Goal: Task Accomplishment & Management: Complete application form

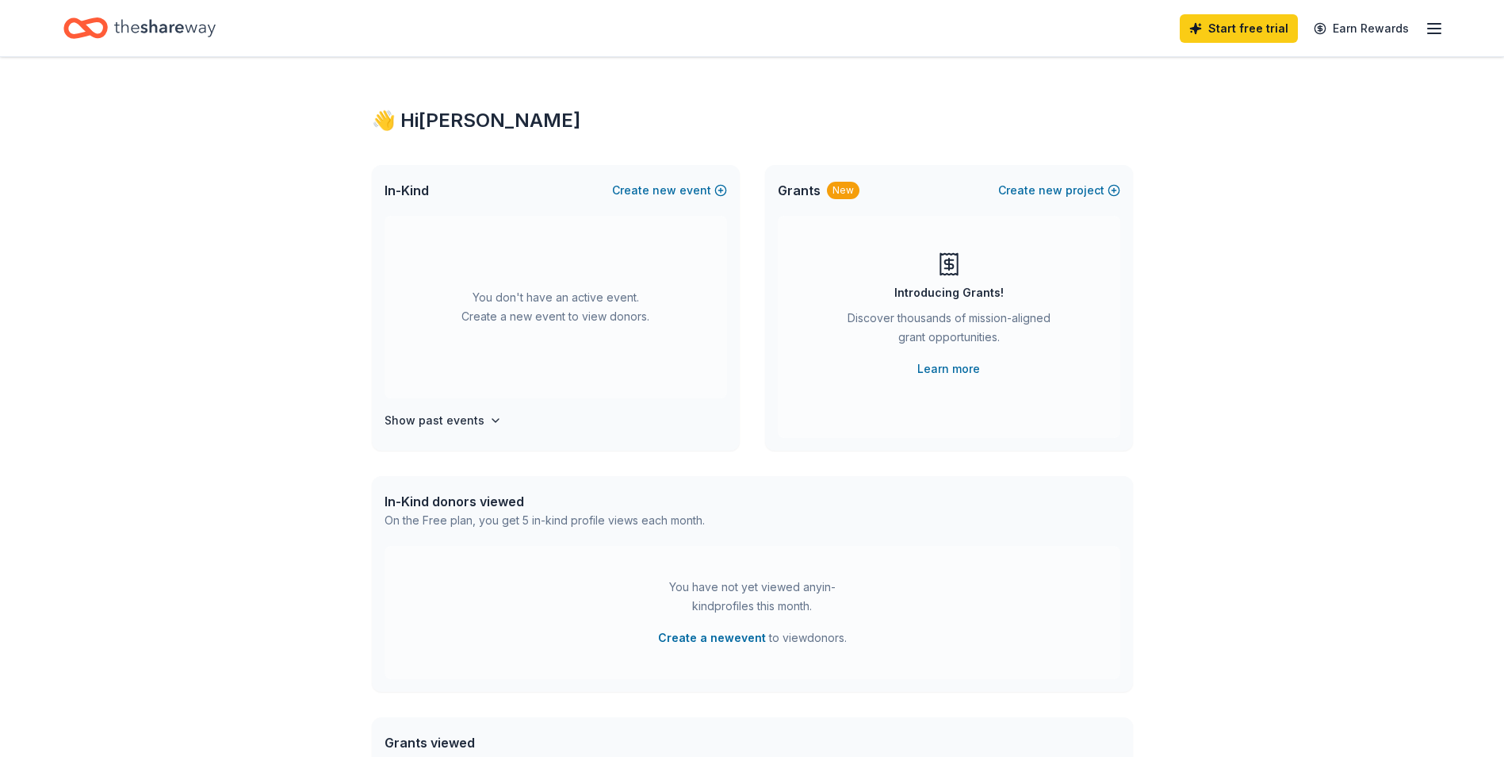
click at [1438, 26] on icon "button" at bounding box center [1434, 28] width 19 height 19
click at [715, 638] on button "Create a new event" at bounding box center [712, 637] width 108 height 19
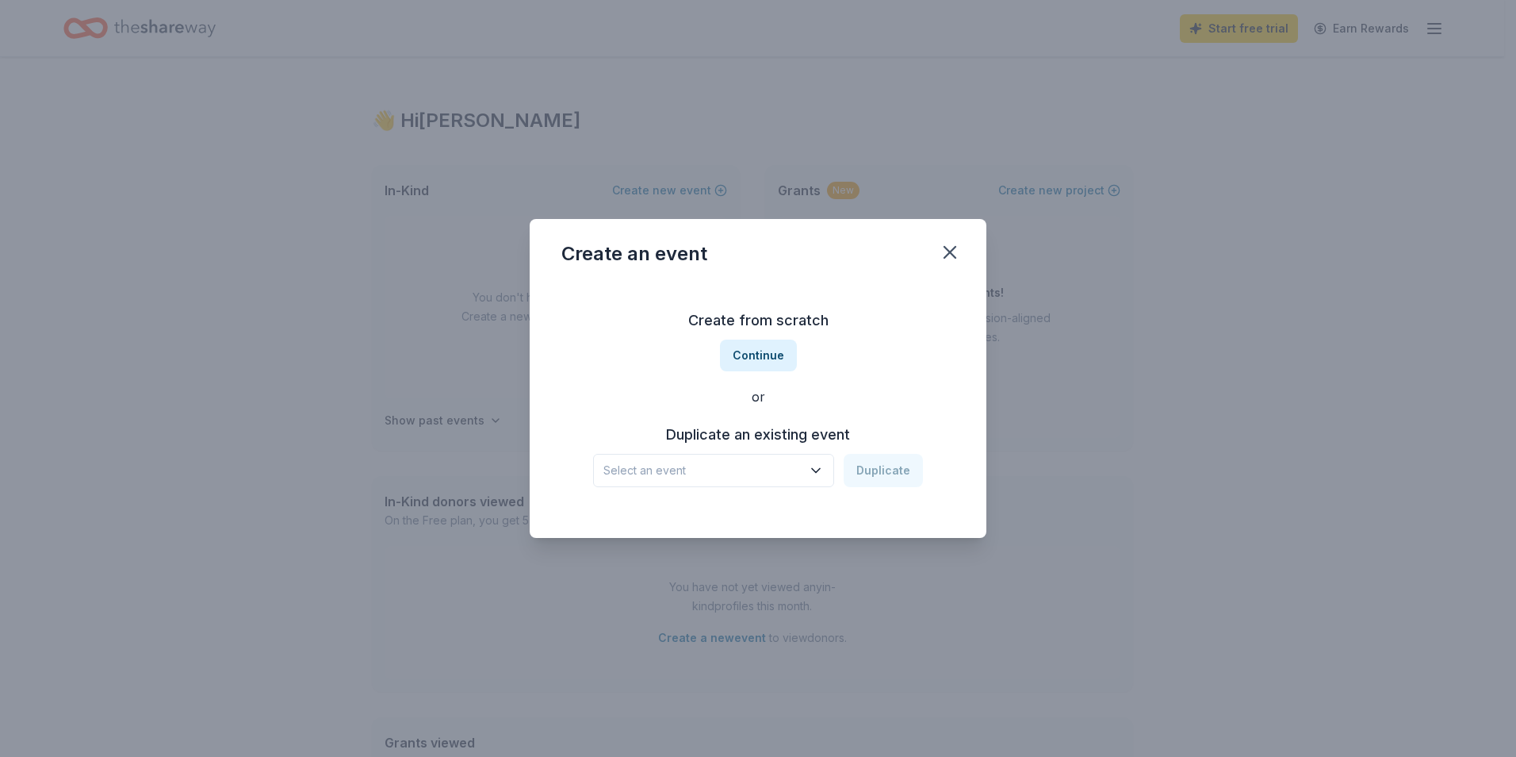
click at [790, 468] on span "Select an event" at bounding box center [703, 470] width 198 height 19
click at [712, 516] on div "Internal Giving Campaign" at bounding box center [680, 513] width 141 height 19
click at [875, 466] on button "Duplicate" at bounding box center [883, 470] width 79 height 33
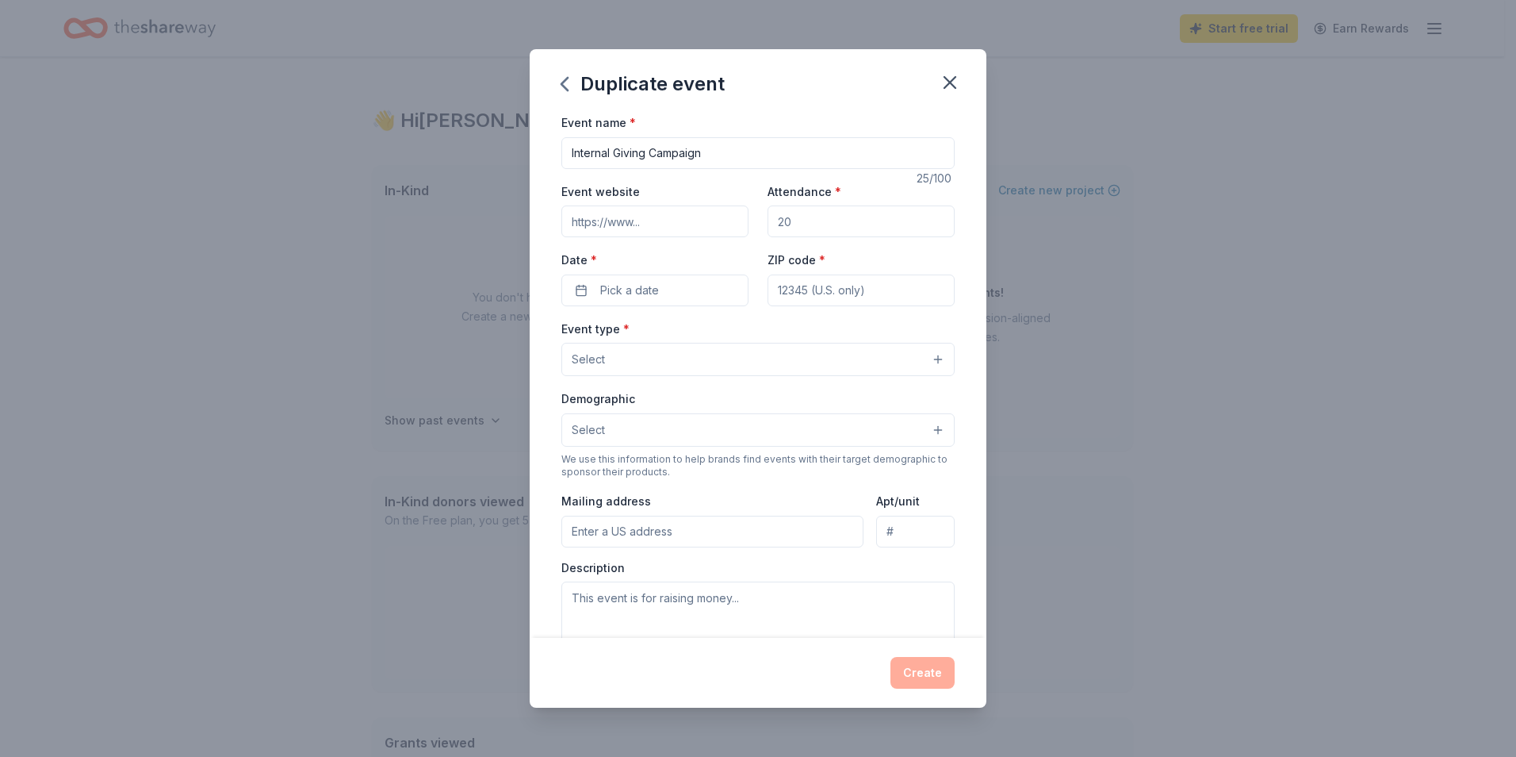
drag, startPoint x: 988, startPoint y: 292, endPoint x: 1019, endPoint y: 539, distance: 248.6
click at [1018, 540] on div "Duplicate event Event name * Internal Giving Campaign 25 /100 Event website Att…" at bounding box center [758, 378] width 1516 height 757
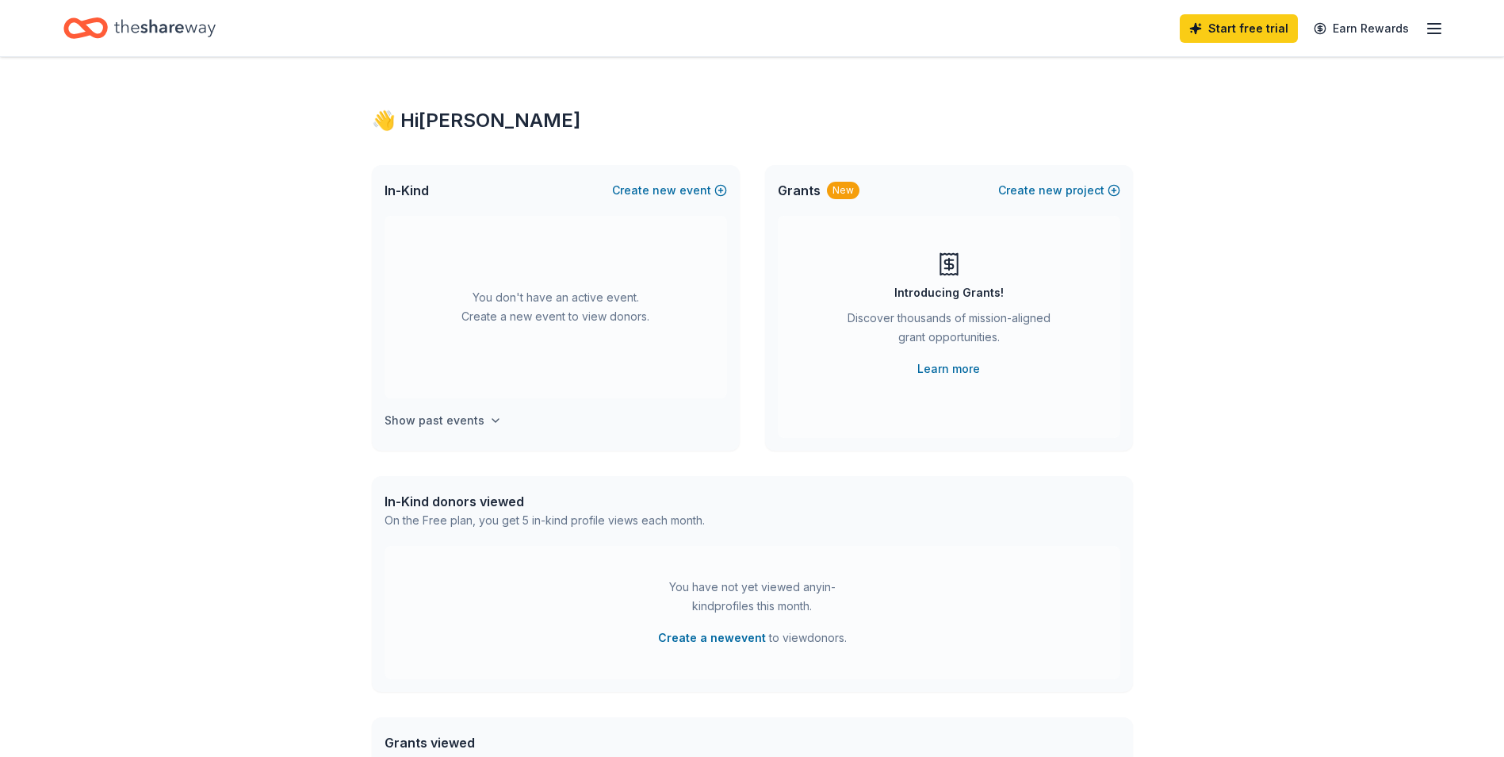
click at [425, 421] on h4 "Show past events" at bounding box center [435, 420] width 100 height 19
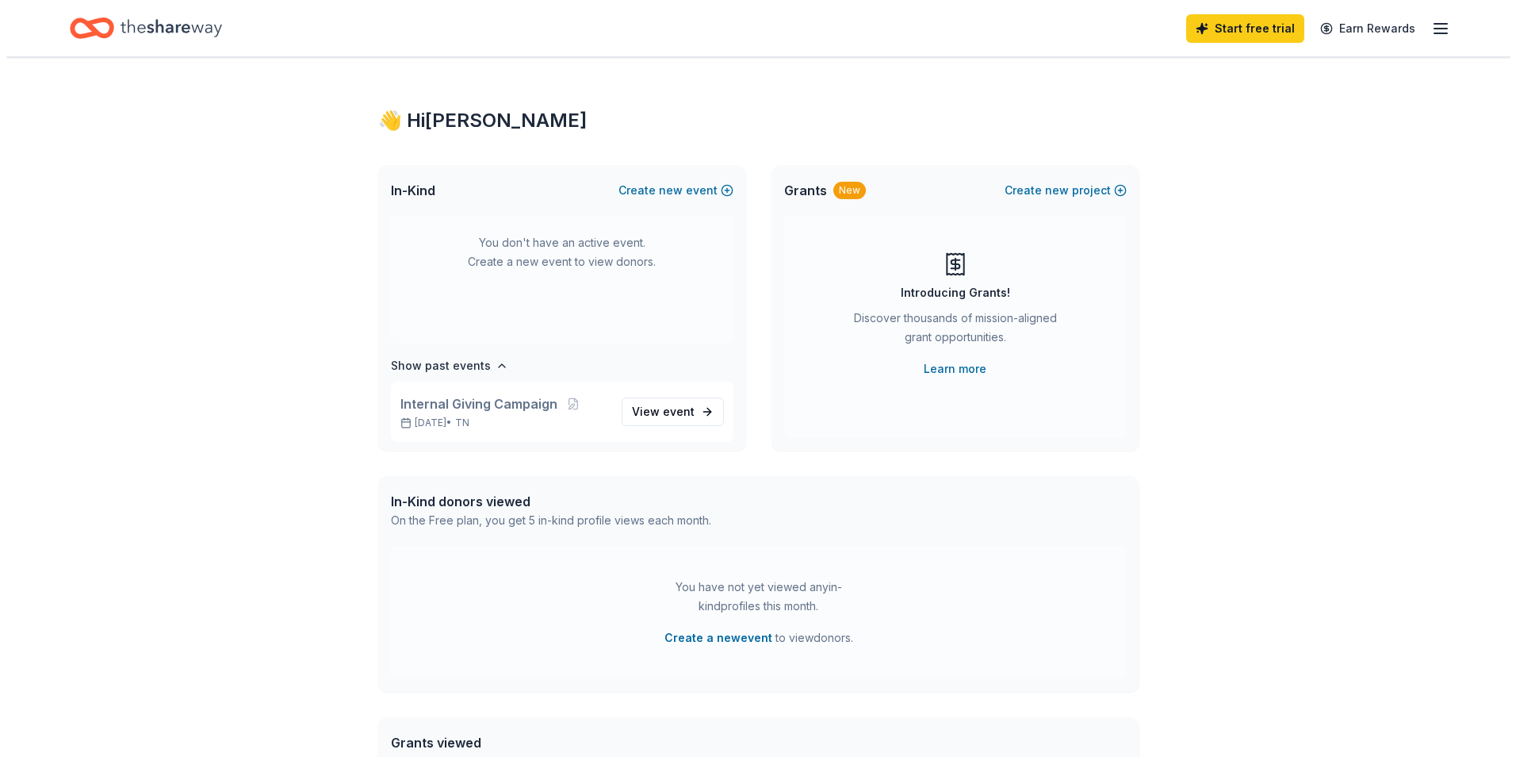
scroll to position [59, 0]
click at [660, 415] on span "View event" at bounding box center [657, 407] width 63 height 19
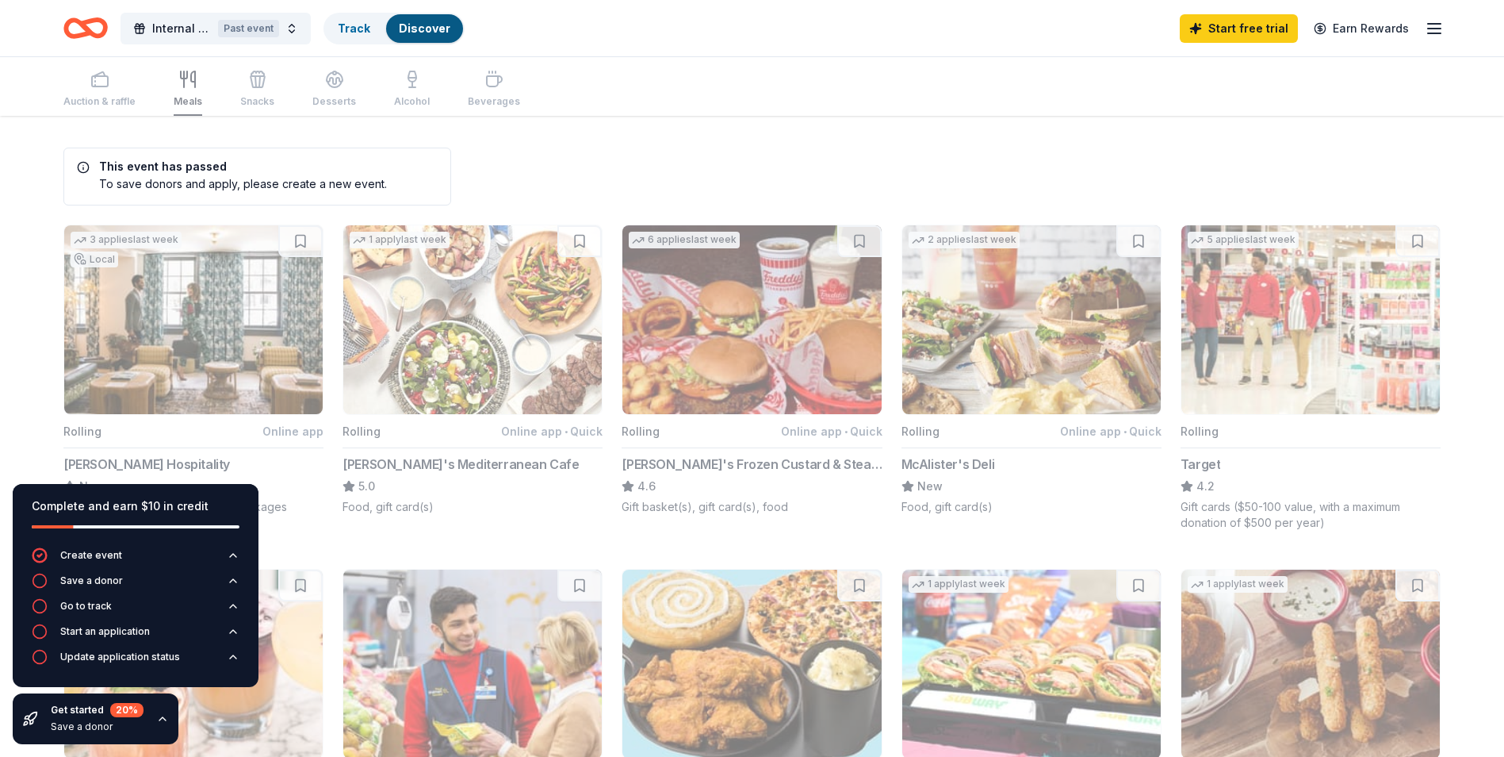
click at [400, 389] on button "1 apply last week Rolling Online app • Quick Taziki's Mediterranean Cafe 5.0 Fo…" at bounding box center [473, 369] width 260 height 290
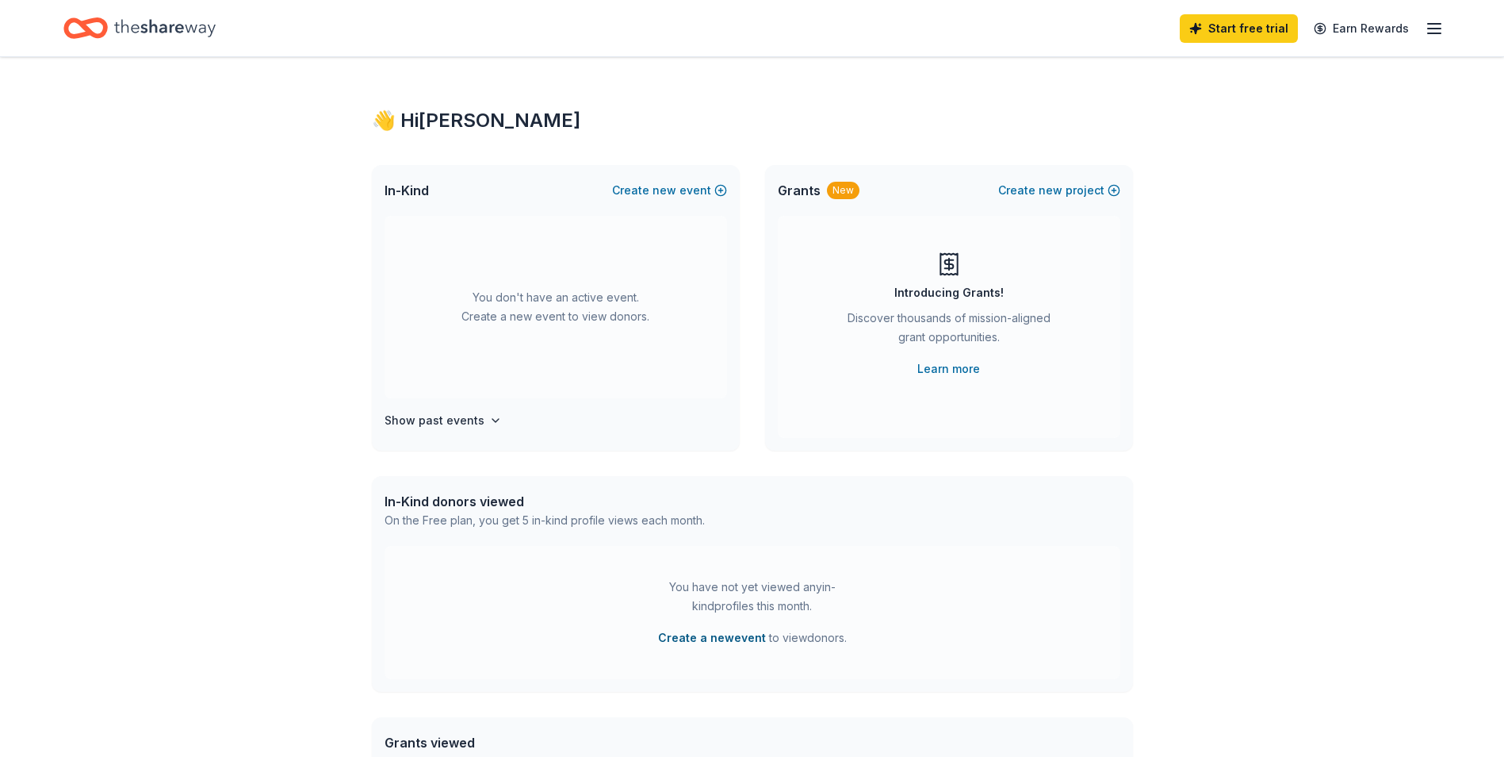
click at [722, 637] on button "Create a new event" at bounding box center [712, 637] width 108 height 19
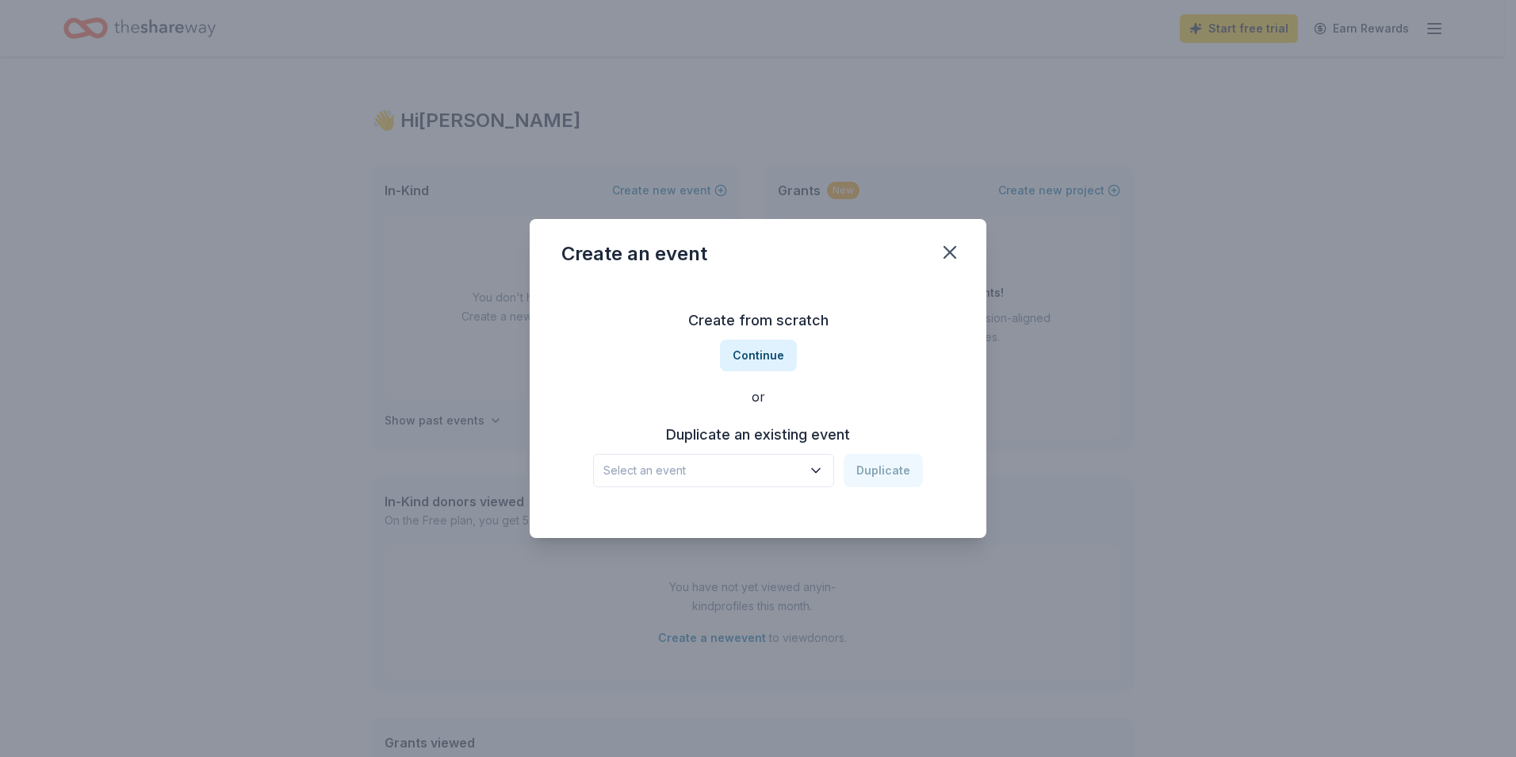
click at [821, 474] on icon "button" at bounding box center [816, 470] width 16 height 16
click at [696, 517] on div "Internal Giving Campaign" at bounding box center [680, 513] width 141 height 19
click at [888, 470] on button "Duplicate" at bounding box center [883, 470] width 79 height 33
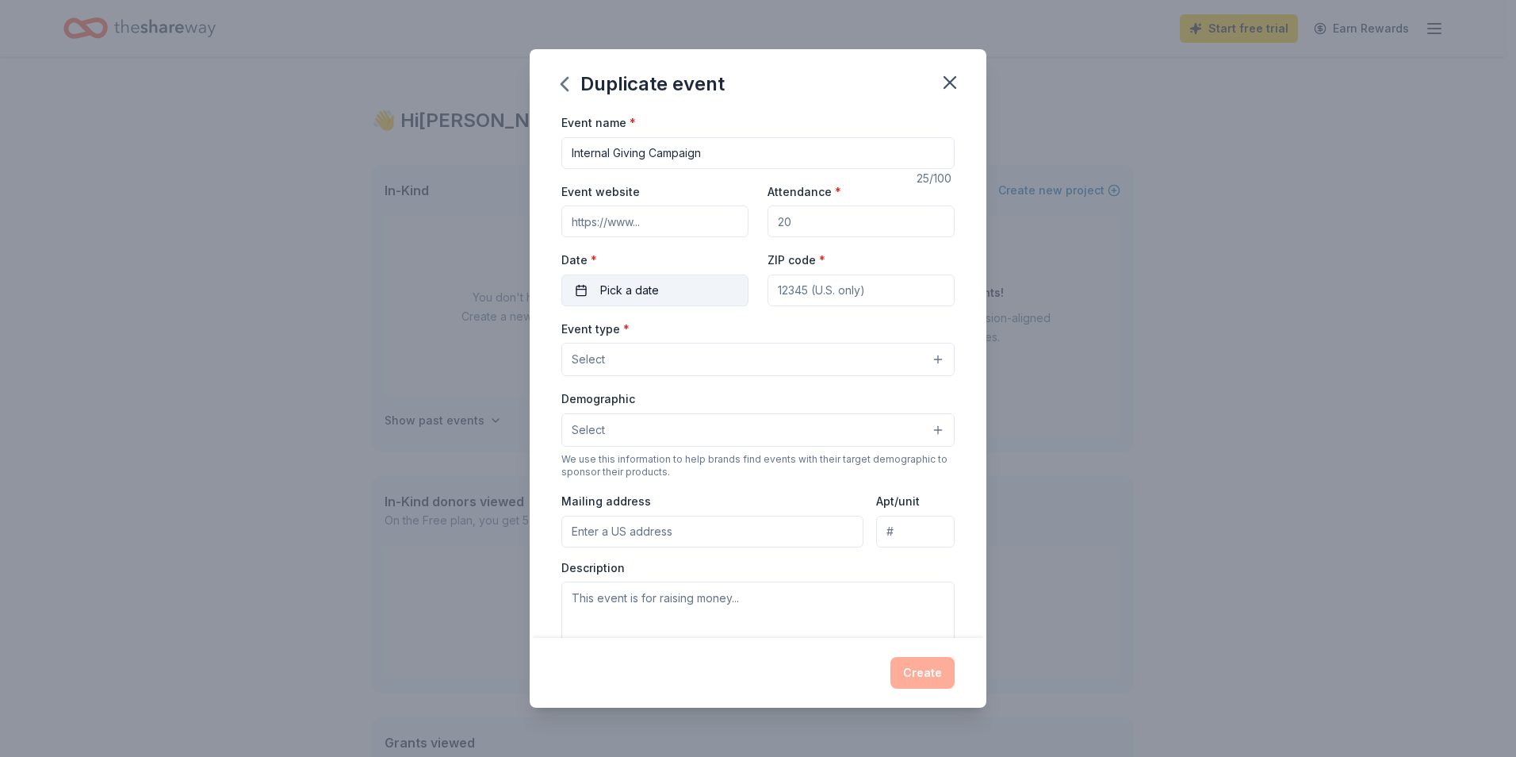
click at [680, 283] on button "Pick a date" at bounding box center [655, 290] width 187 height 32
click at [739, 328] on button "Go to next month" at bounding box center [737, 332] width 22 height 22
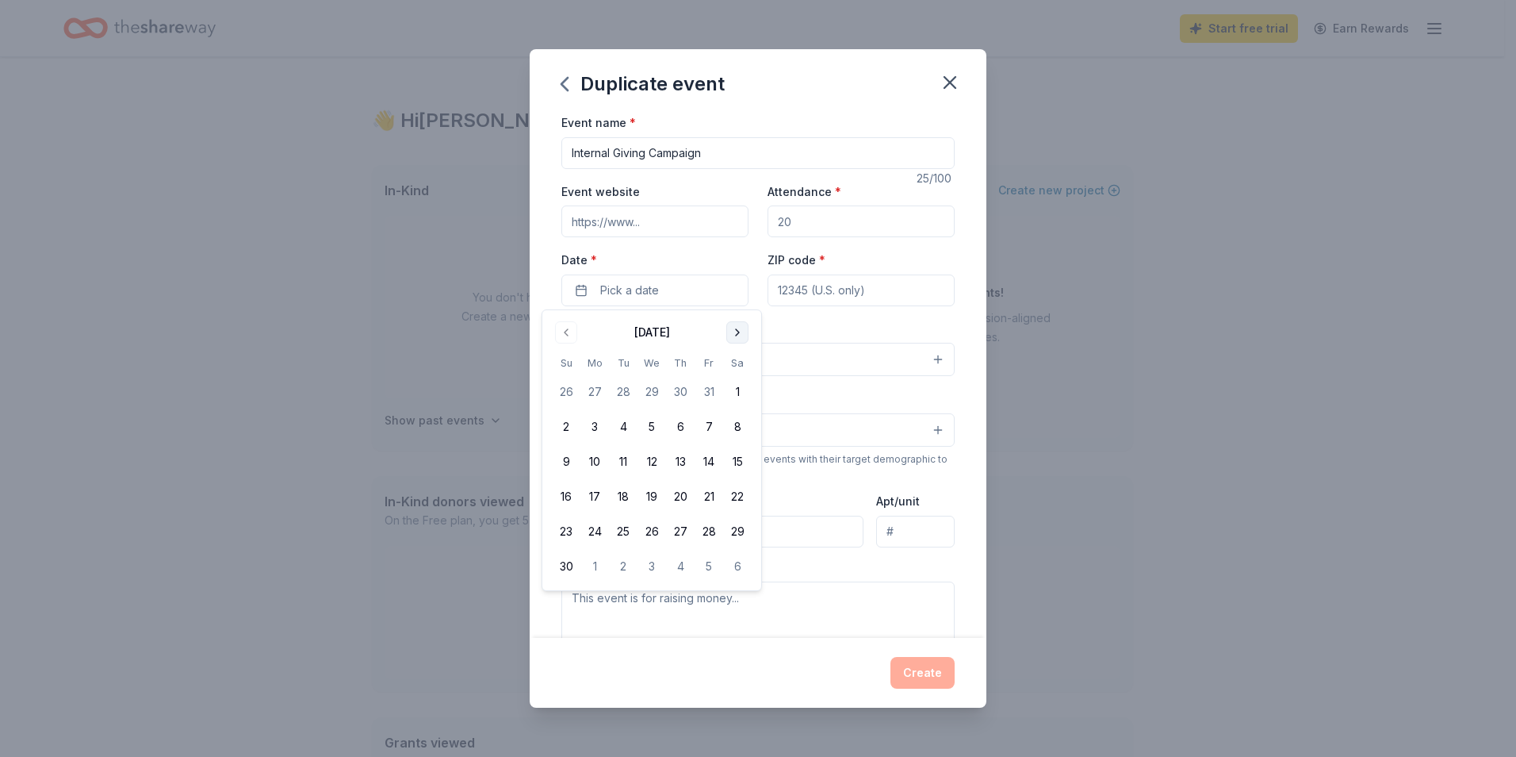
click at [739, 328] on button "Go to next month" at bounding box center [737, 332] width 22 height 22
click at [658, 459] on button "17" at bounding box center [652, 461] width 29 height 29
click at [791, 631] on textarea at bounding box center [758, 616] width 393 height 71
drag, startPoint x: 803, startPoint y: 218, endPoint x: 738, endPoint y: 221, distance: 65.9
click at [738, 221] on div "Event website Attendance * Date * 12/17/2025 ZIP code *" at bounding box center [758, 244] width 393 height 125
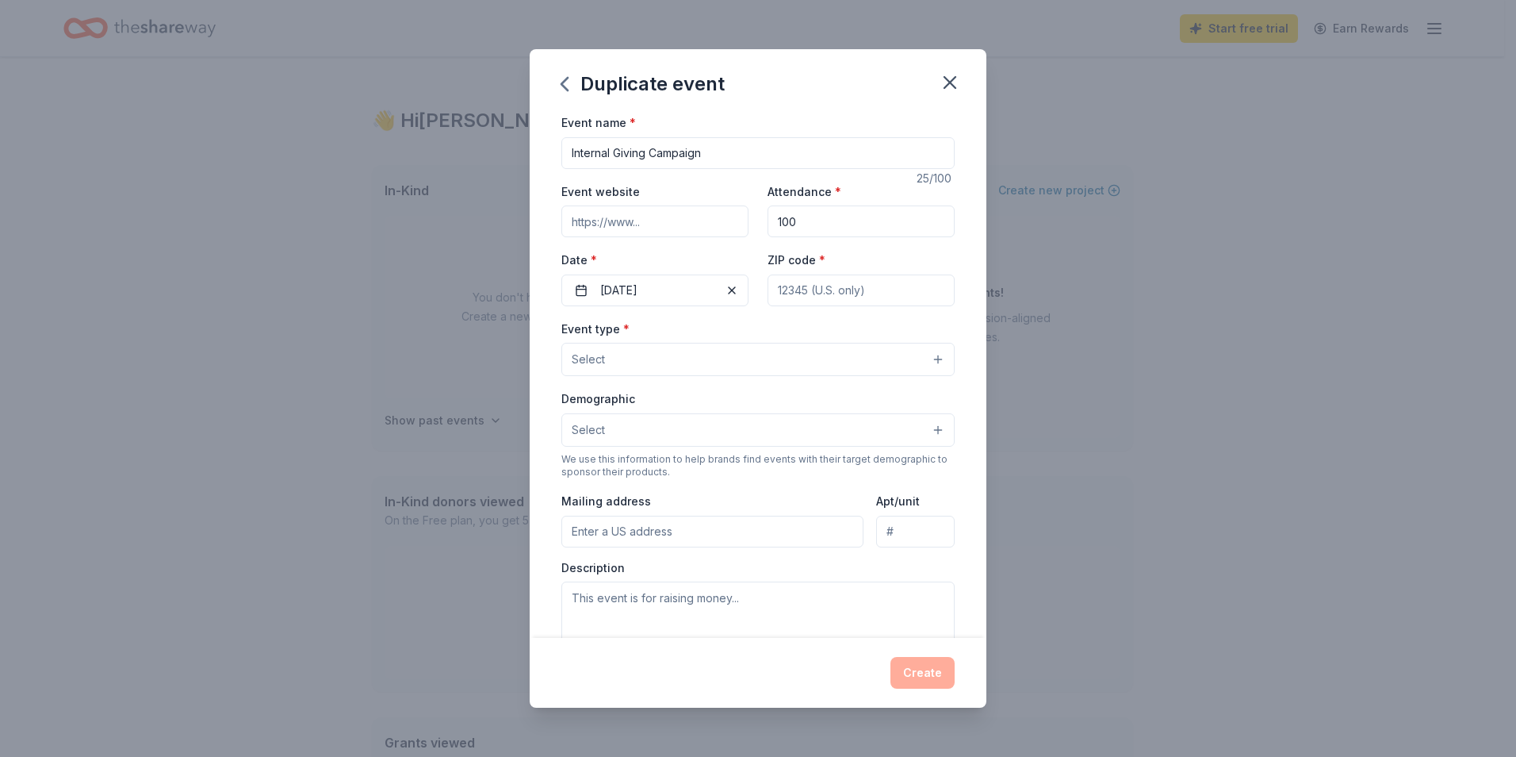
type input "100"
click at [1175, 344] on div "Duplicate event Event name * Internal Giving Campaign 25 /100 Event website Att…" at bounding box center [758, 378] width 1516 height 757
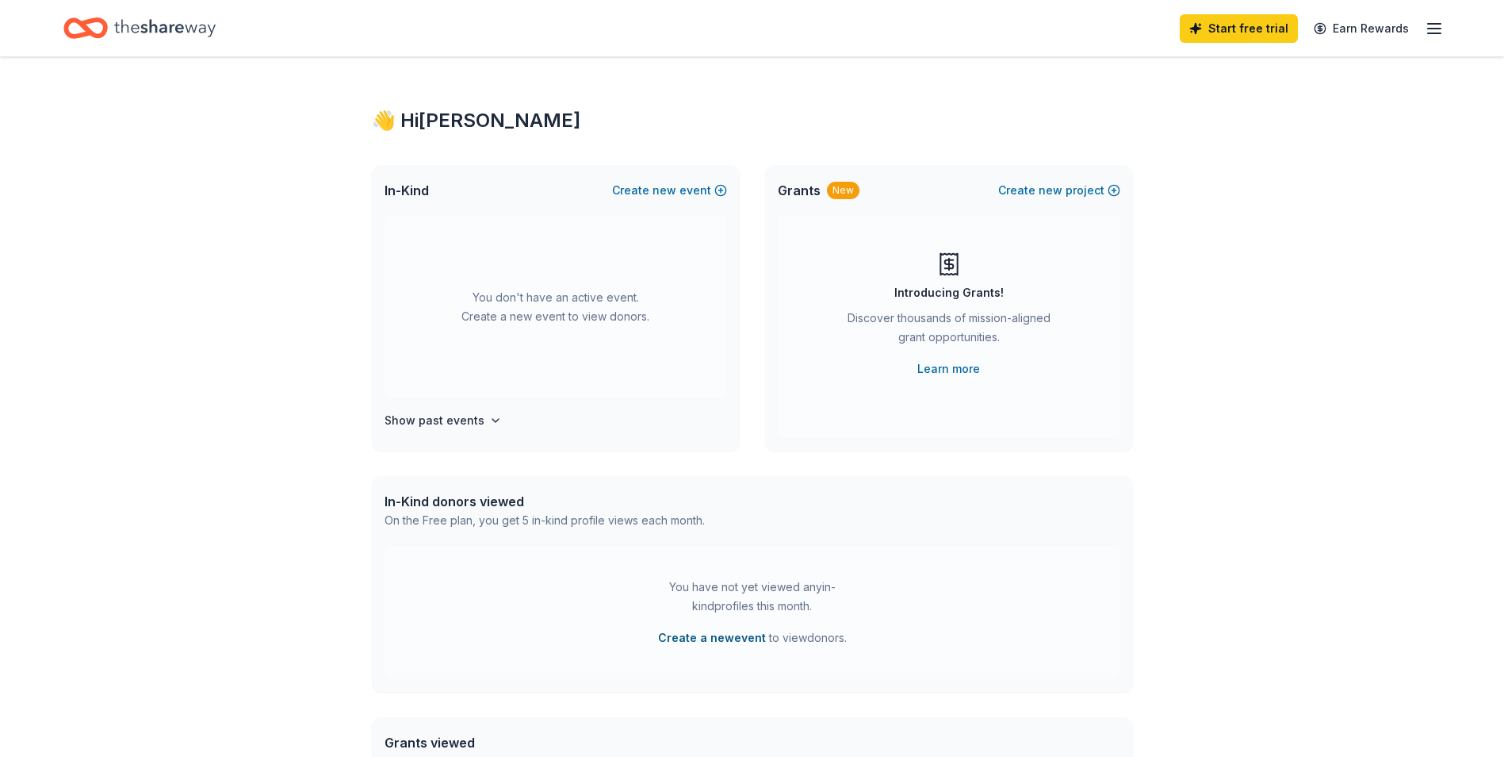
click at [728, 640] on button "Create a new event" at bounding box center [712, 637] width 108 height 19
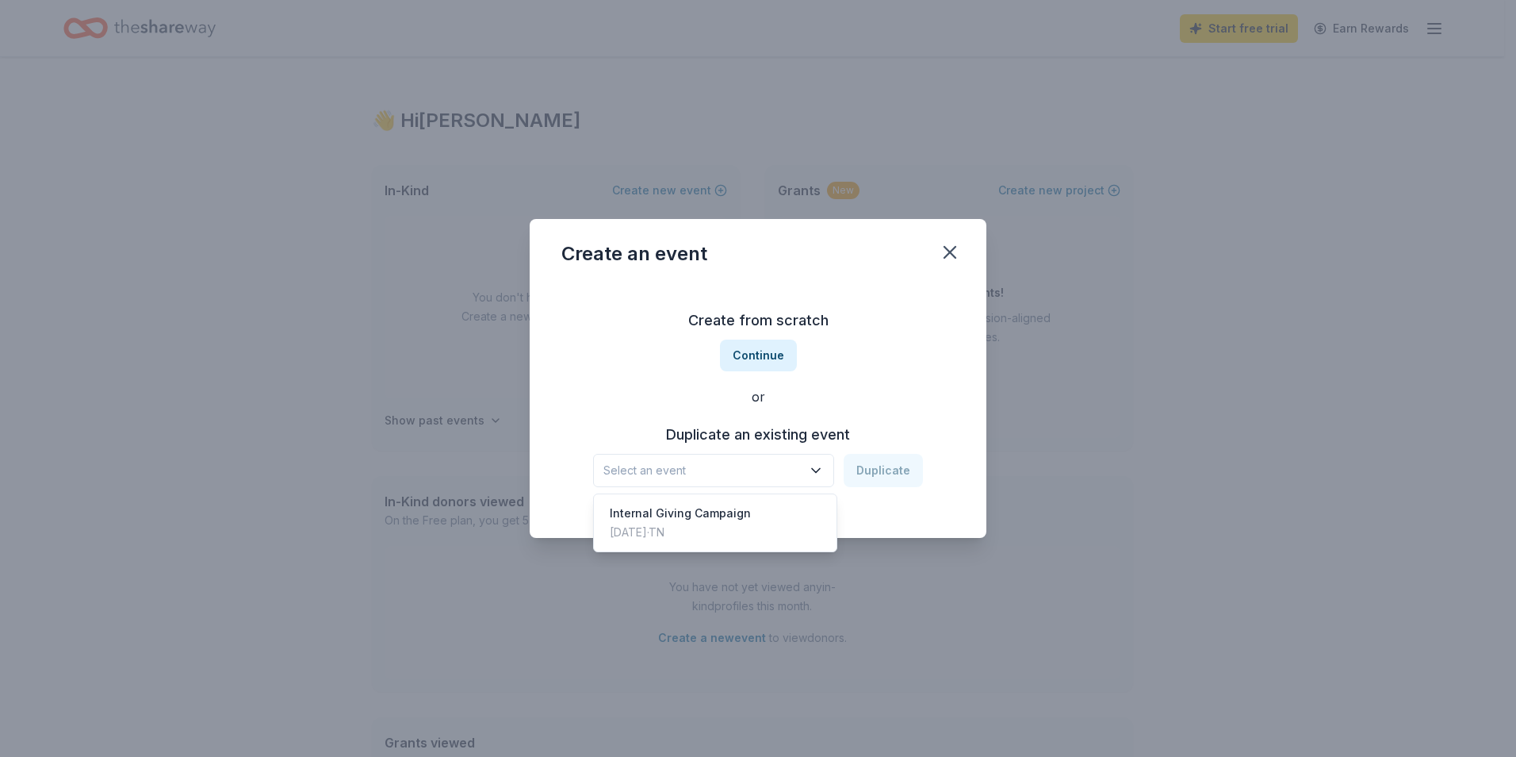
click at [806, 469] on button "Select an event" at bounding box center [713, 470] width 241 height 33
click at [701, 530] on div "Nov 11, 2021 · TN" at bounding box center [680, 532] width 141 height 19
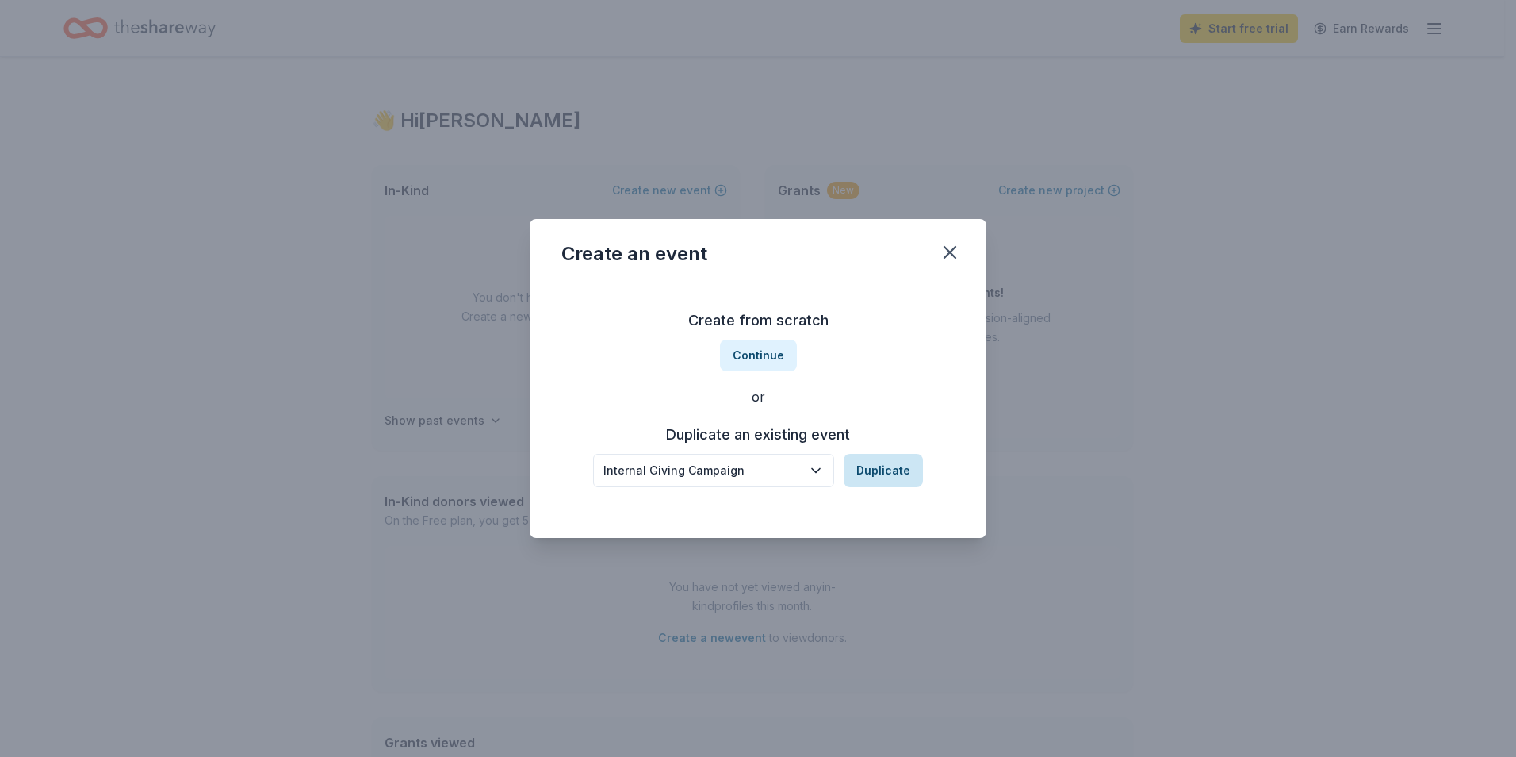
click at [885, 467] on button "Duplicate" at bounding box center [883, 470] width 79 height 33
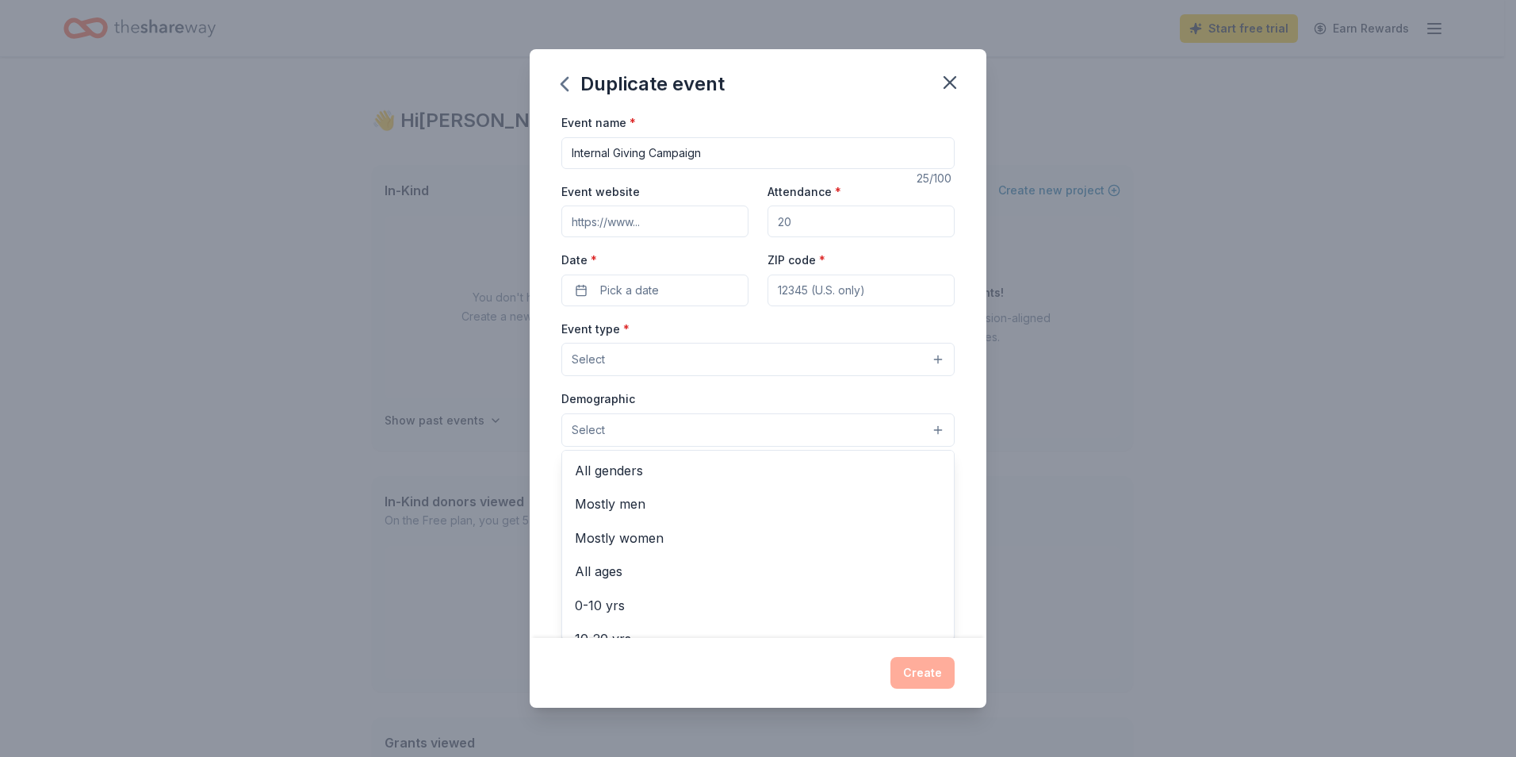
click at [745, 432] on button "Select" at bounding box center [758, 429] width 393 height 33
click at [619, 469] on span "All genders" at bounding box center [758, 470] width 366 height 21
click at [646, 367] on div "Event type * Select Demographic All genders Mostly men Mostly women All ages 0-…" at bounding box center [758, 486] width 393 height 335
click at [646, 367] on button "Select" at bounding box center [758, 359] width 393 height 33
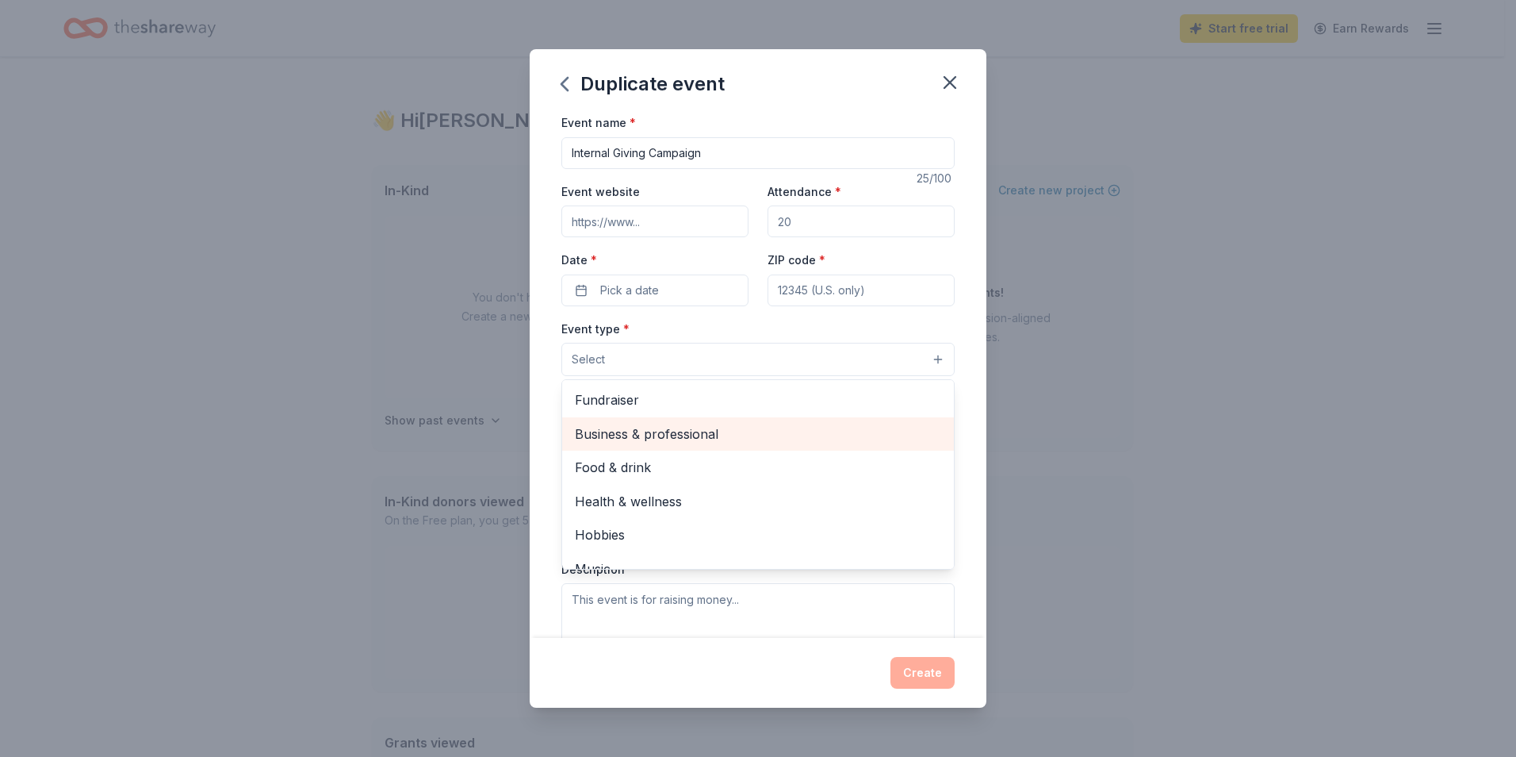
click at [708, 431] on span "Business & professional" at bounding box center [758, 434] width 366 height 21
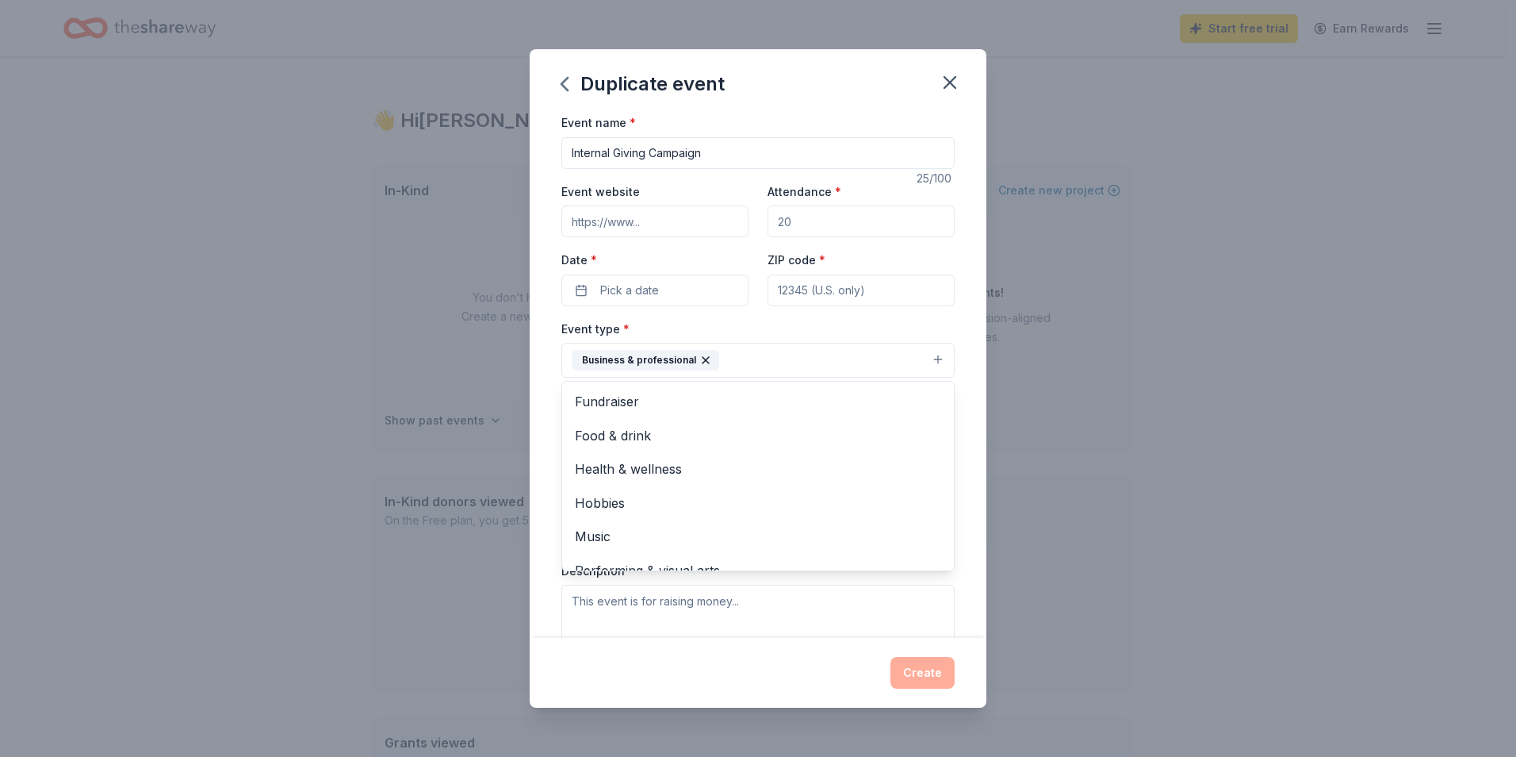
click at [663, 288] on div "Event name * Internal Giving Campaign 25 /100 Event website Attendance * Date *…" at bounding box center [758, 481] width 393 height 736
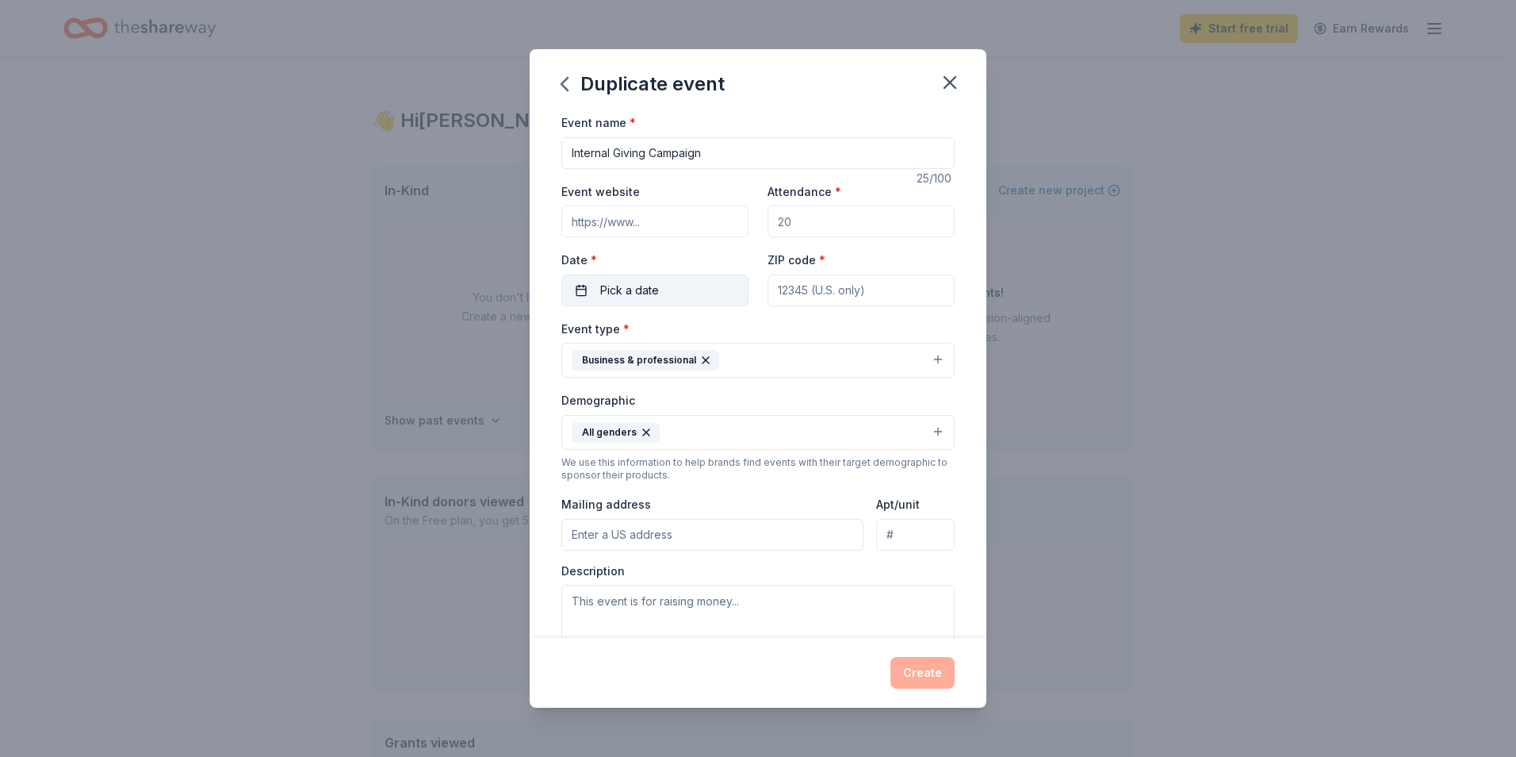
click at [692, 293] on button "Pick a date" at bounding box center [655, 290] width 187 height 32
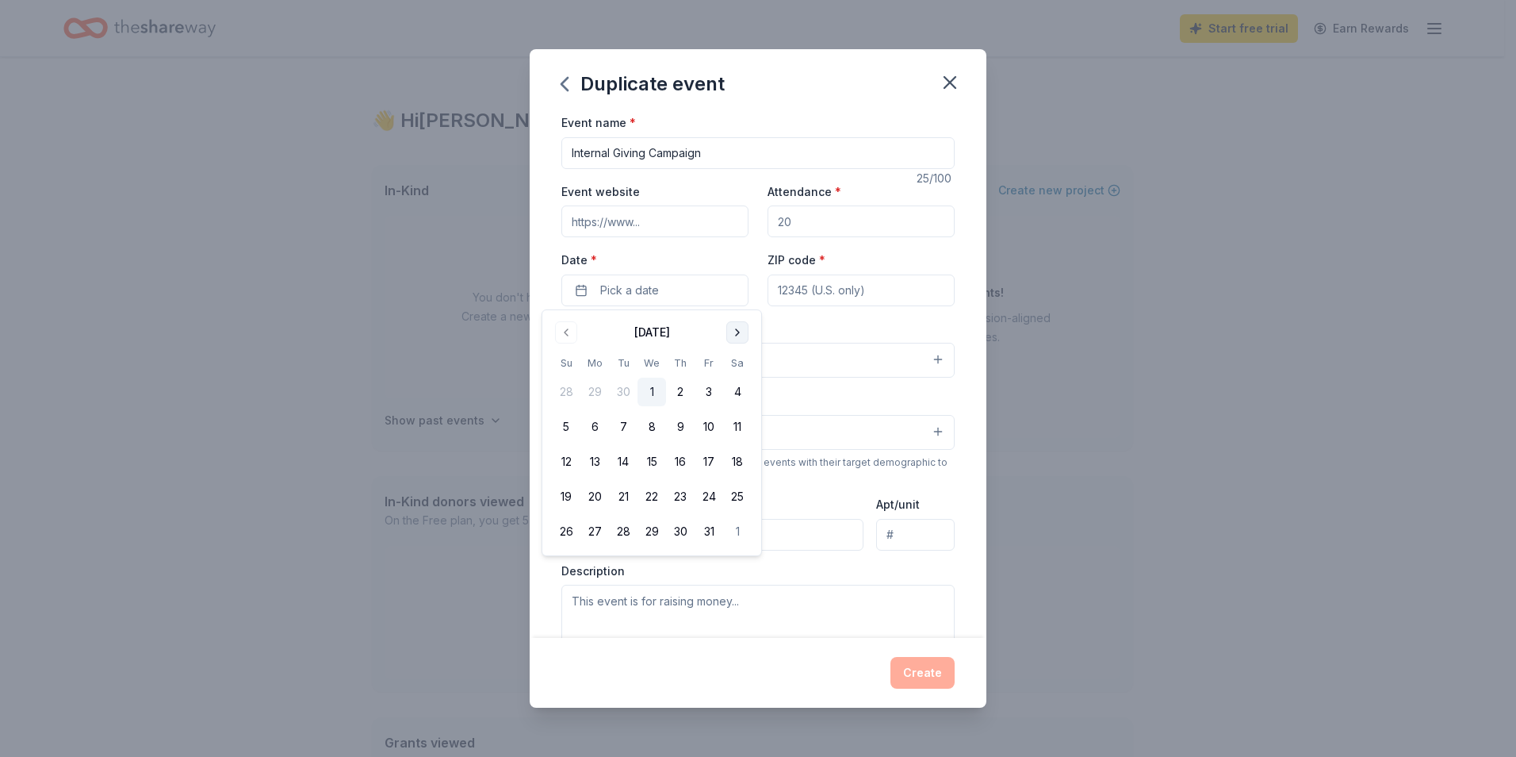
click at [742, 337] on button "Go to next month" at bounding box center [737, 332] width 22 height 22
click at [741, 337] on button "Go to next month" at bounding box center [737, 332] width 22 height 22
click at [652, 460] on button "17" at bounding box center [652, 461] width 29 height 29
click at [795, 282] on input "ZIP code *" at bounding box center [861, 290] width 187 height 32
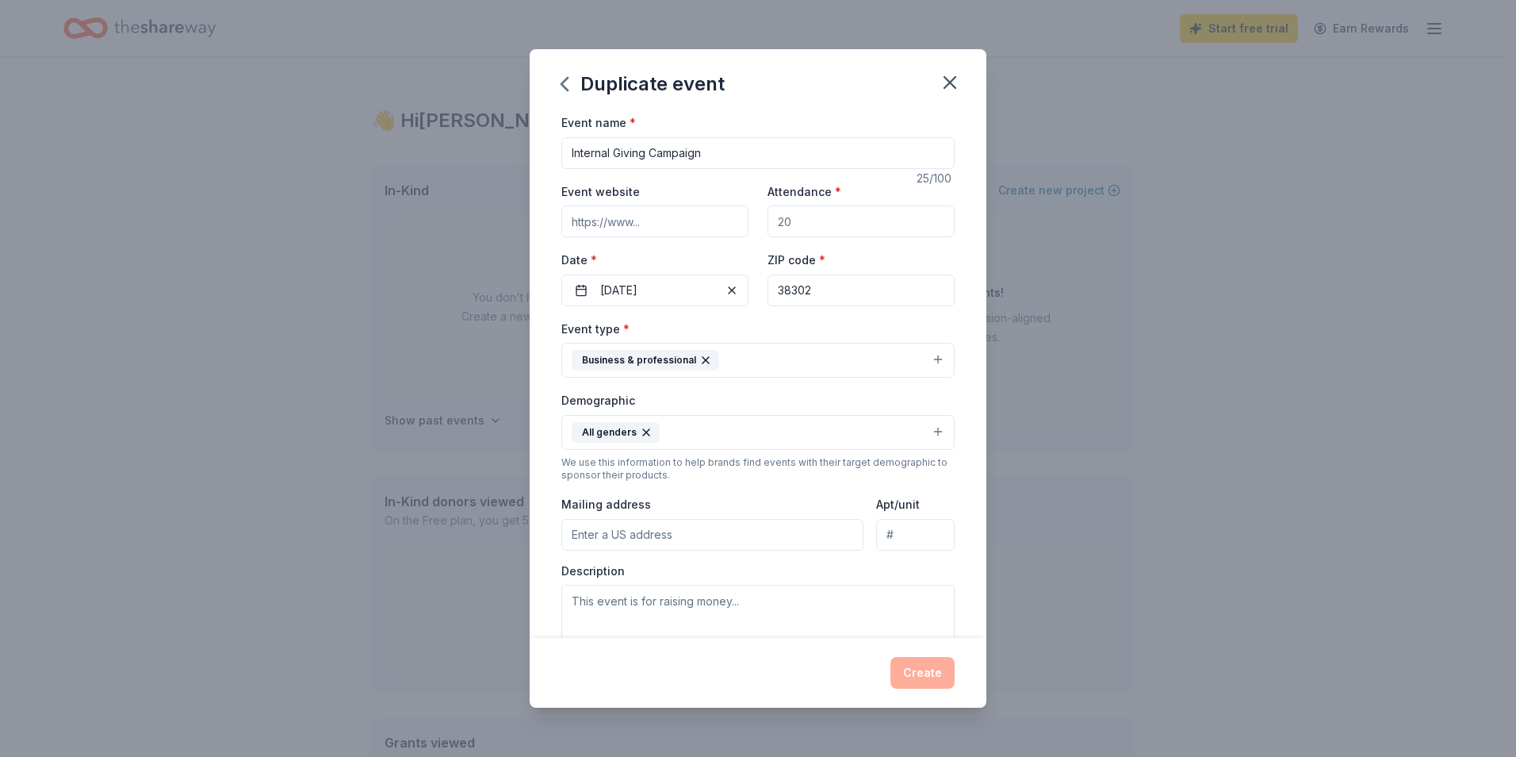
type input "38302"
click at [560, 217] on div "Event name * Internal Giving Campaign 25 /100 Event website Attendance * Date *…" at bounding box center [758, 375] width 457 height 525
click at [586, 220] on input "Event website" at bounding box center [655, 221] width 187 height 32
type input "www.wtls.org"
click at [821, 219] on input "Attendance *" at bounding box center [861, 221] width 187 height 32
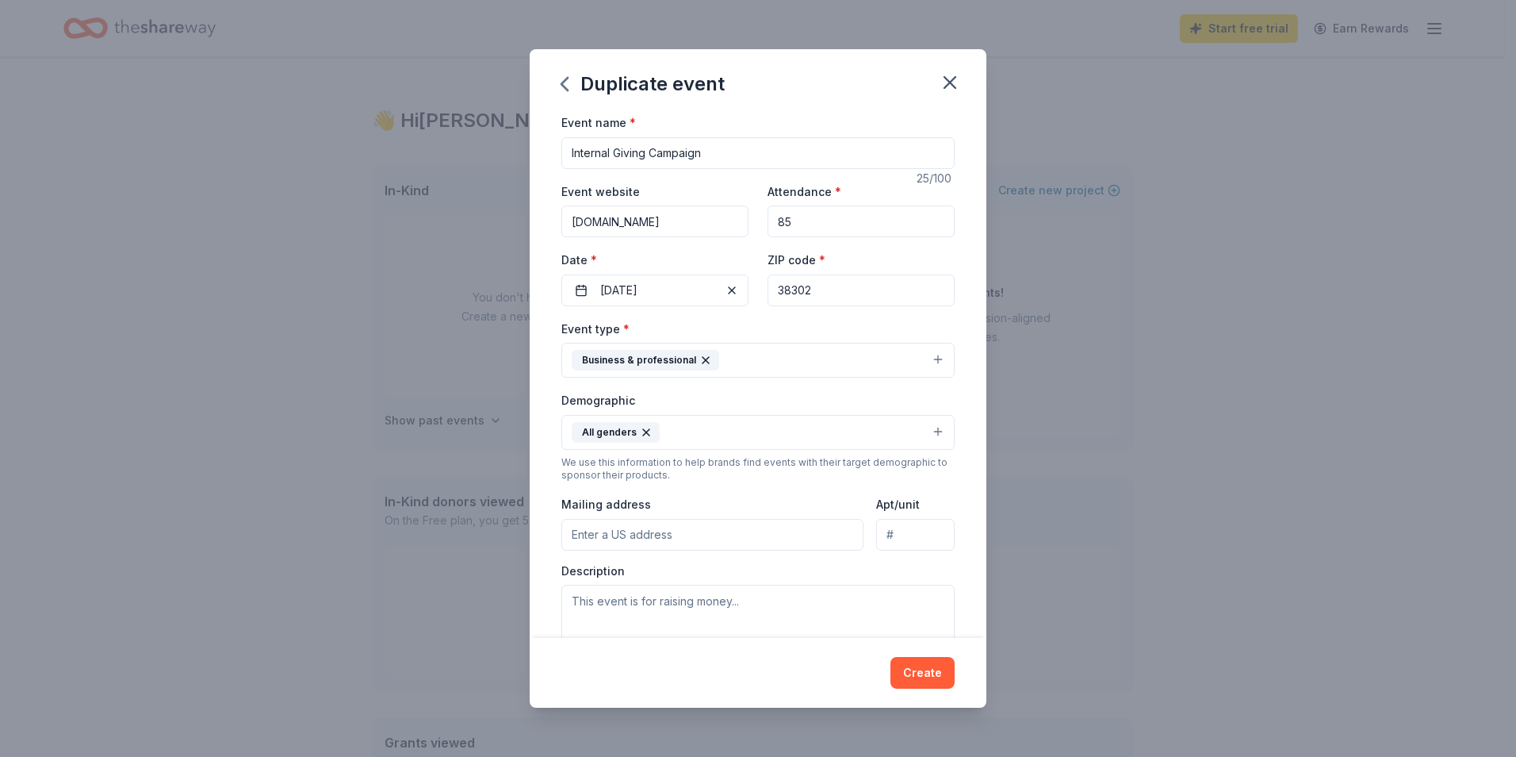
type input "85"
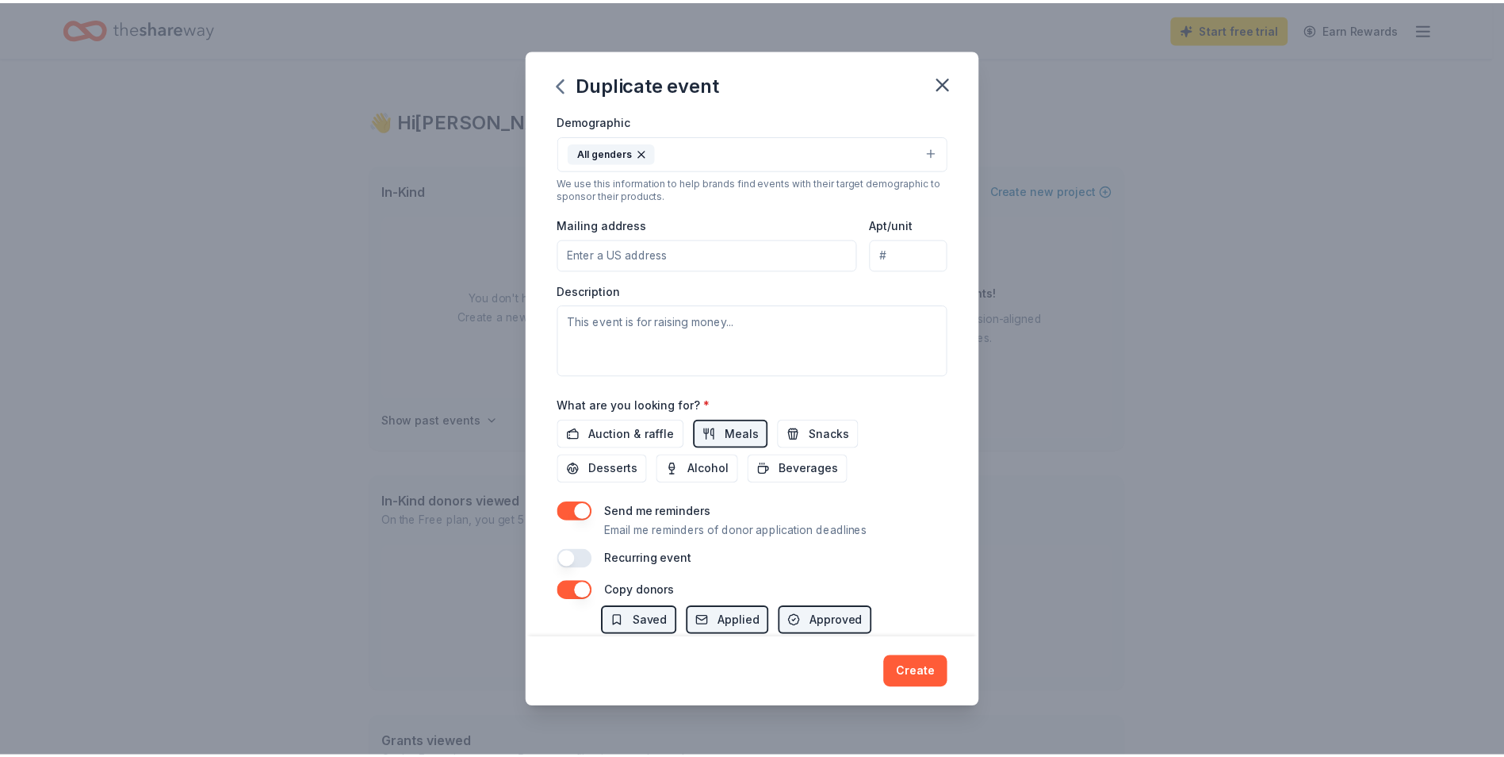
scroll to position [283, 0]
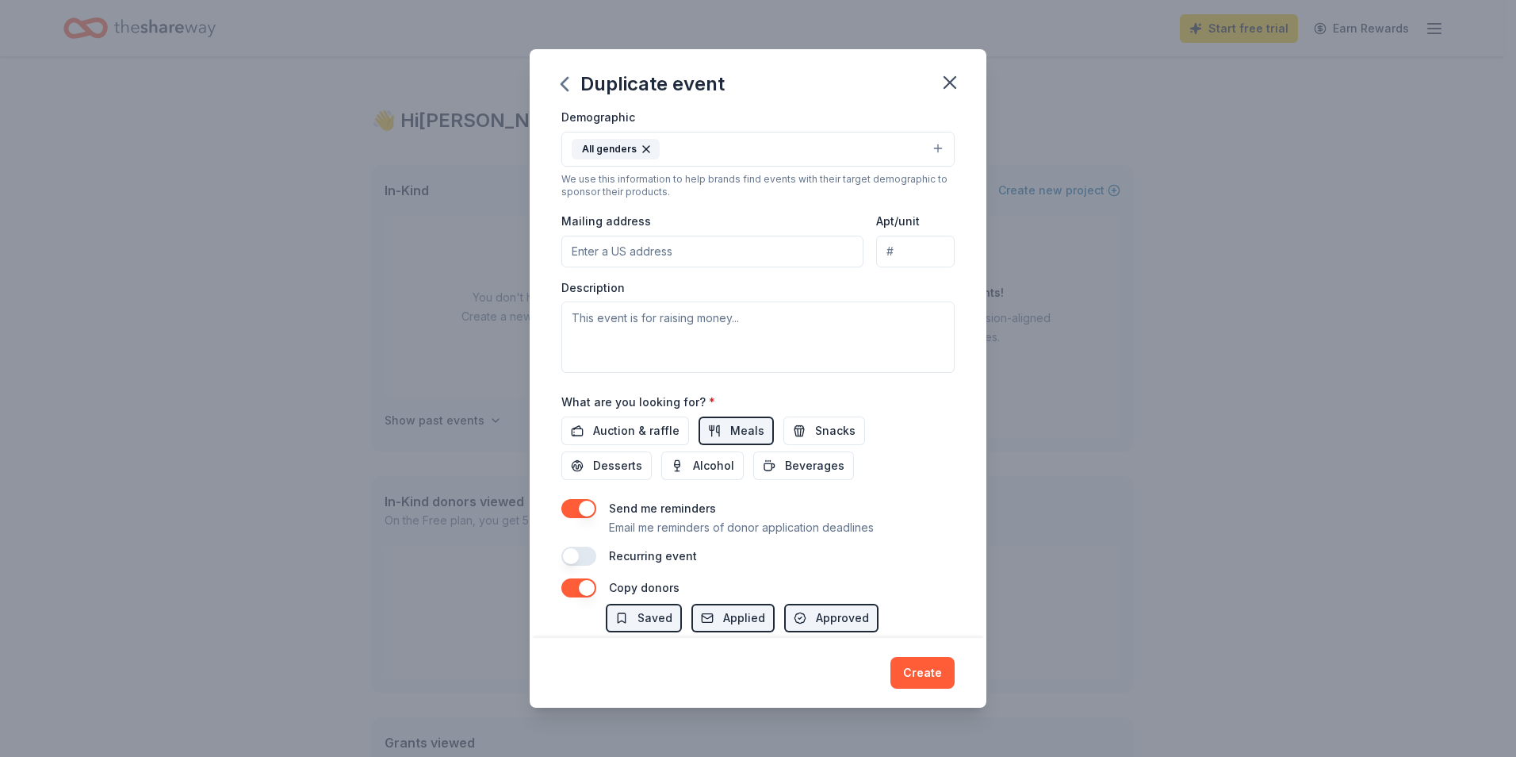
click at [616, 249] on input "Mailing address" at bounding box center [713, 252] width 302 height 32
type input "210 West Main Street, Jackson, TN, 38301"
click at [640, 327] on textarea at bounding box center [758, 336] width 393 height 71
type textarea "raising money to provide legal counsel for poo working class and the poor."
click at [620, 433] on span "Auction & raffle" at bounding box center [636, 430] width 86 height 19
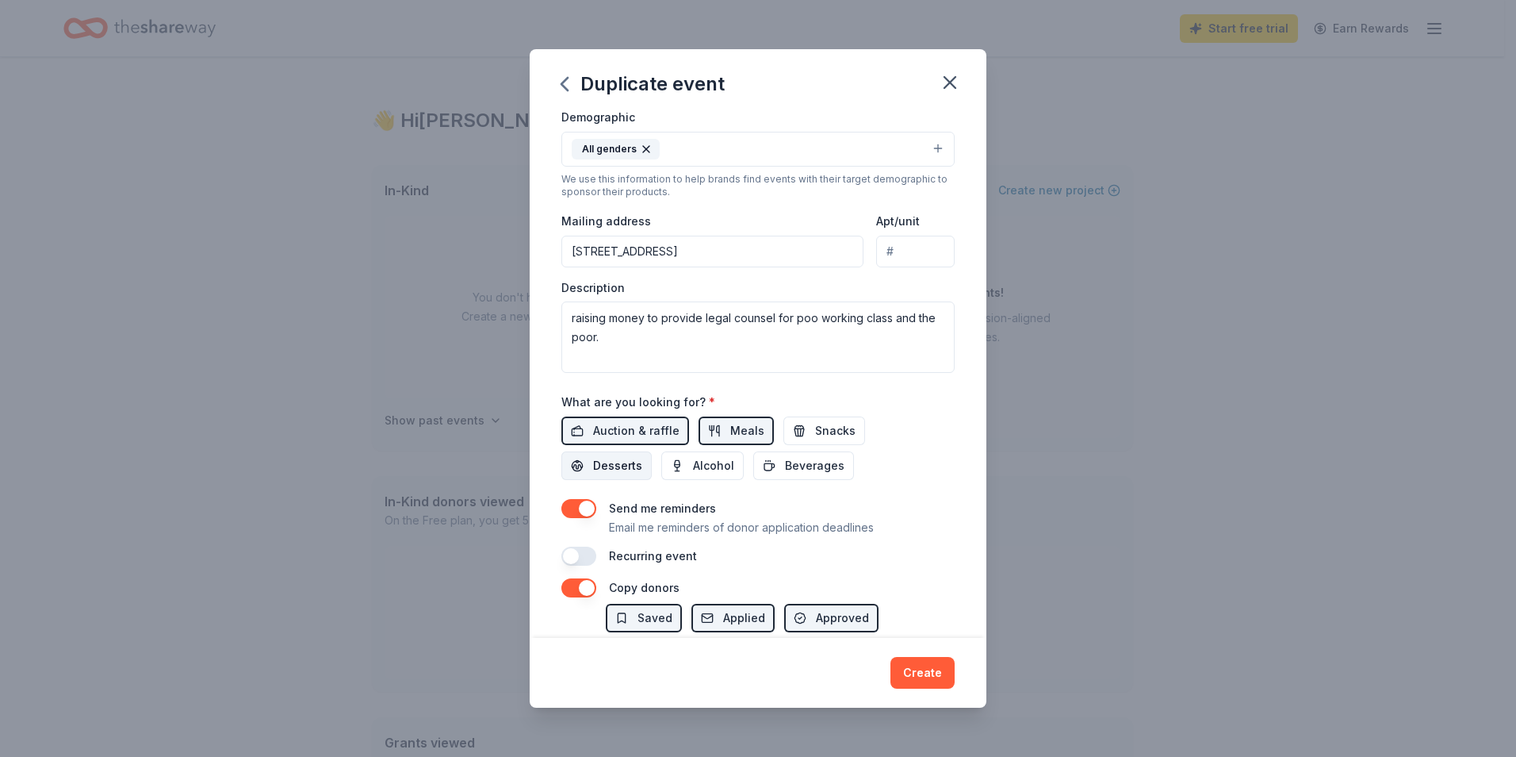
click at [632, 470] on span "Desserts" at bounding box center [617, 465] width 49 height 19
click at [576, 589] on button "button" at bounding box center [579, 587] width 35 height 19
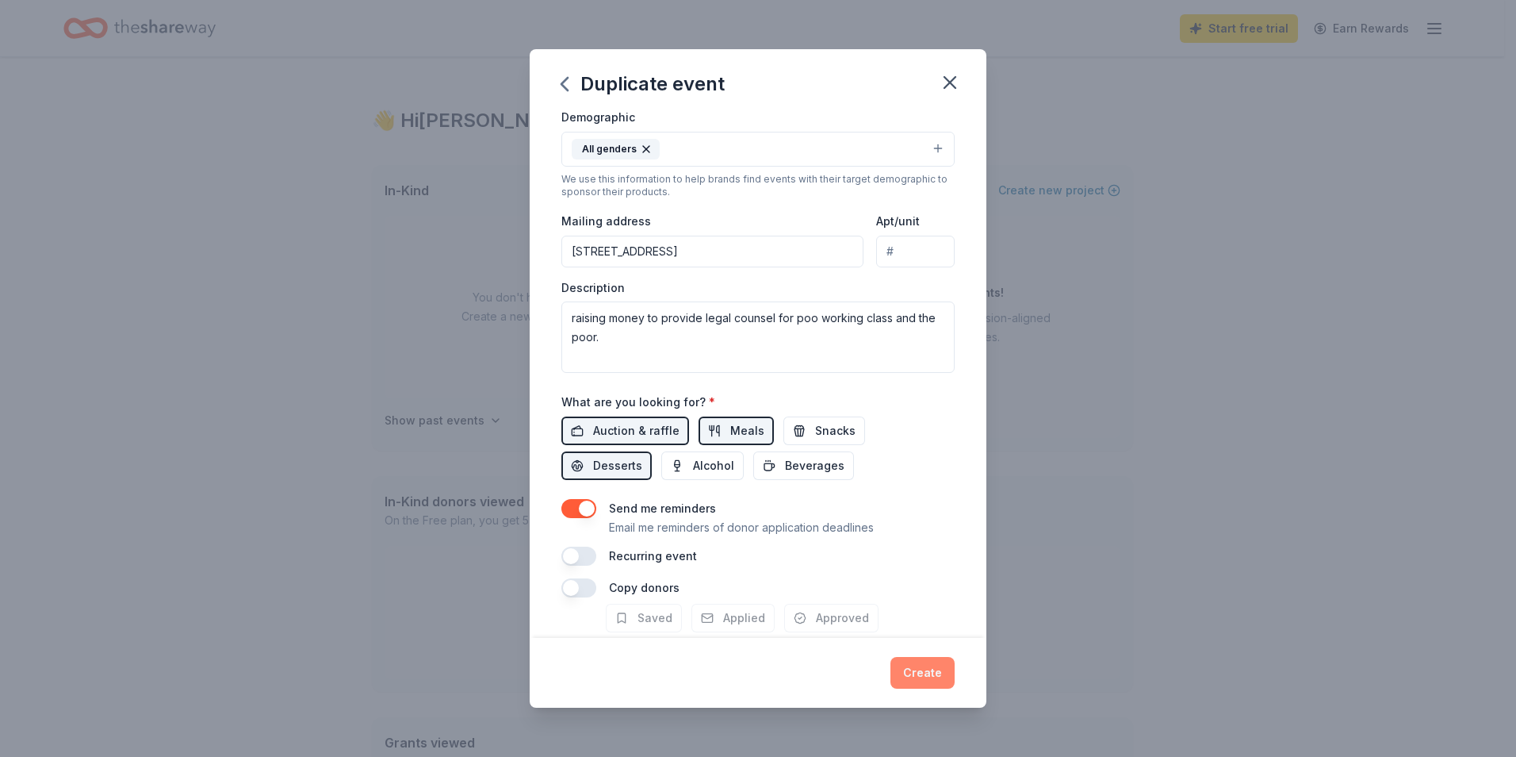
click at [936, 671] on button "Create" at bounding box center [923, 673] width 64 height 32
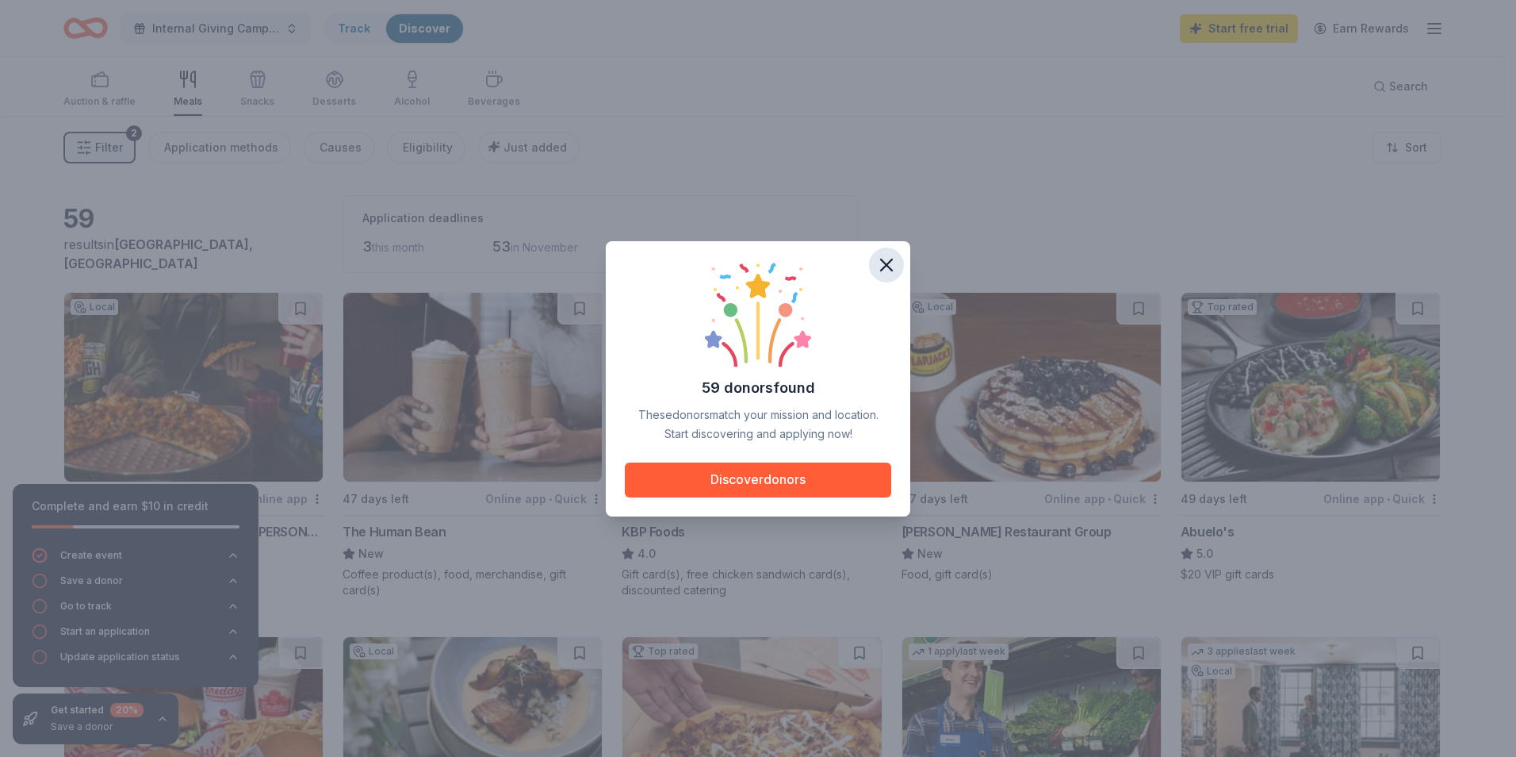
click at [884, 262] on icon "button" at bounding box center [886, 264] width 11 height 11
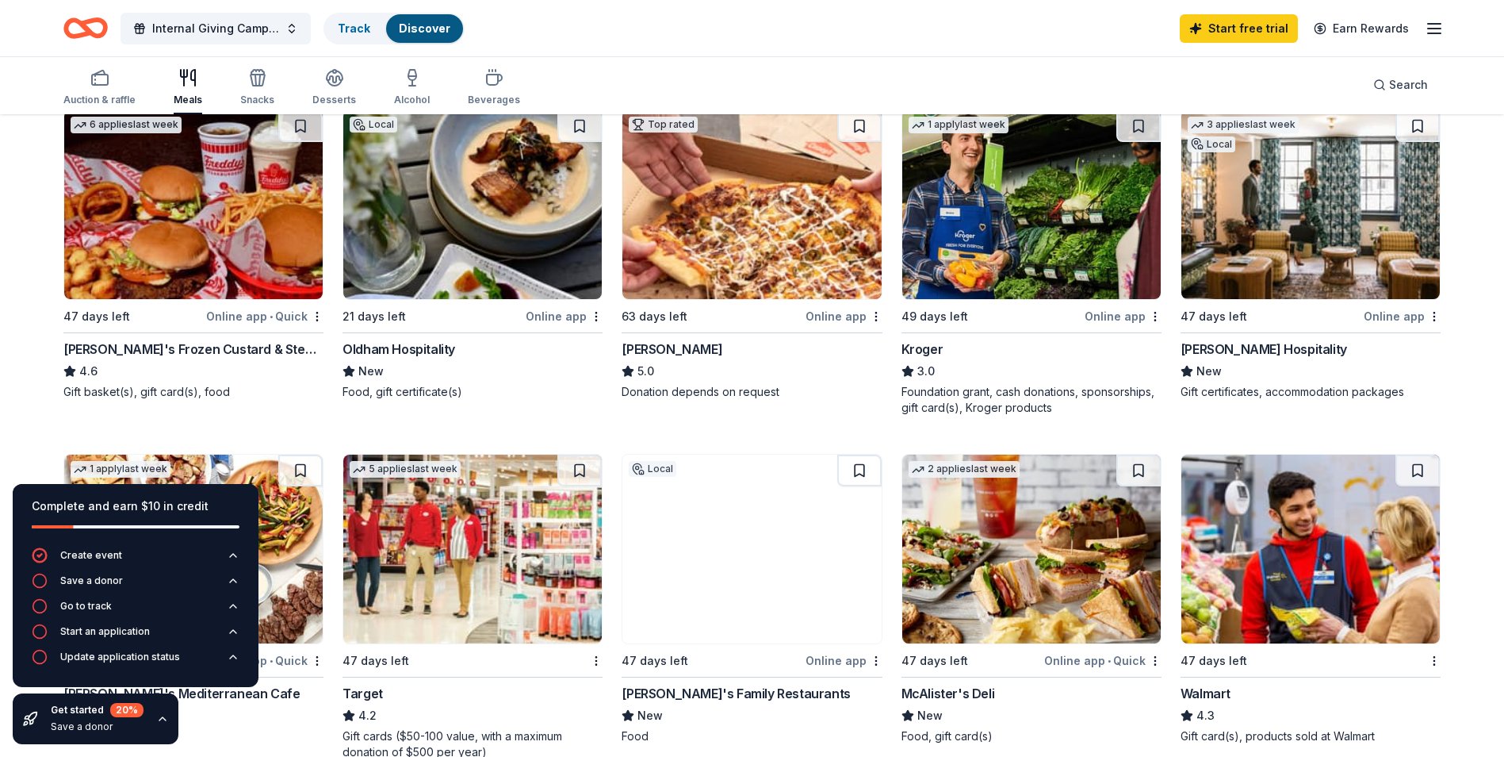
scroll to position [516, 0]
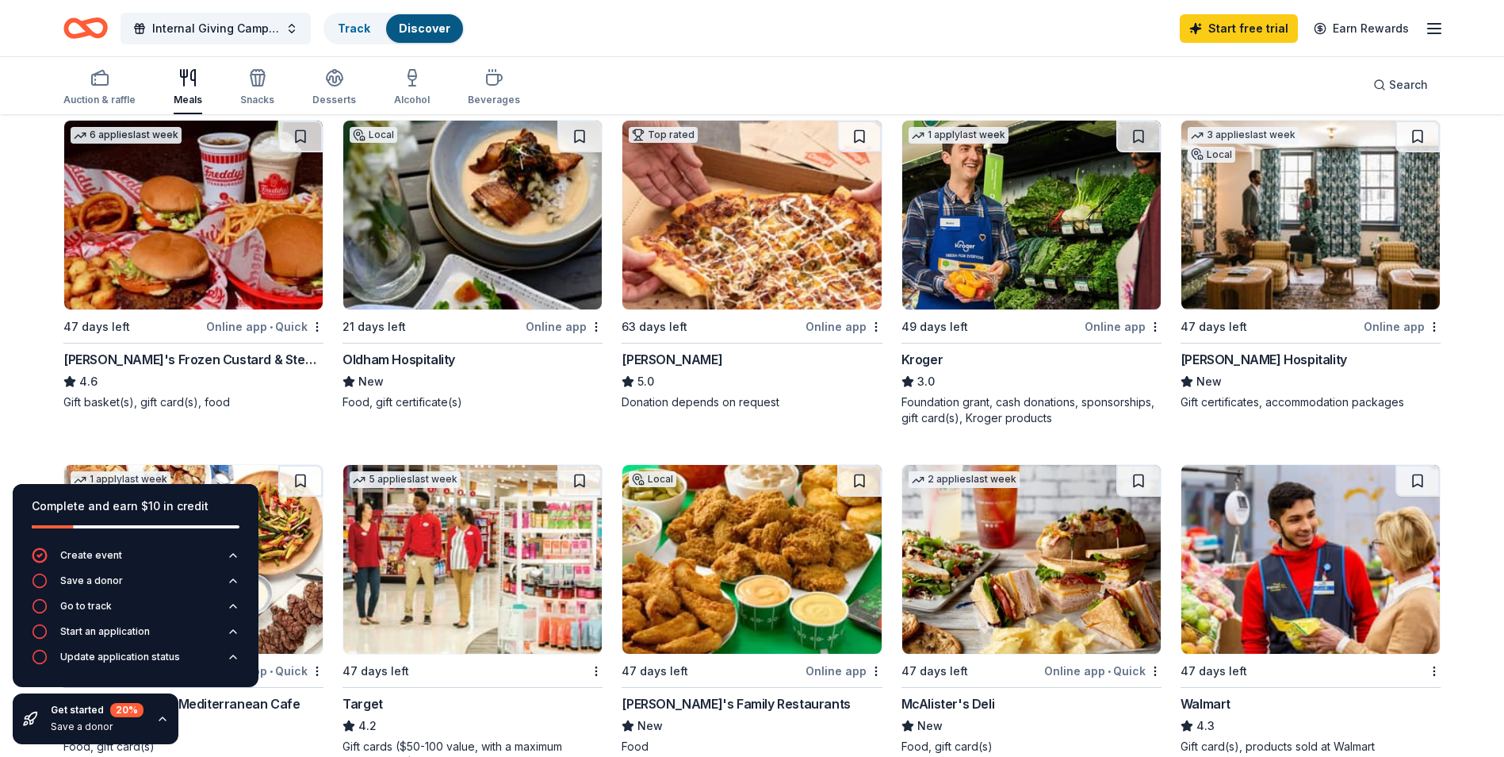
click at [178, 249] on img at bounding box center [193, 215] width 259 height 189
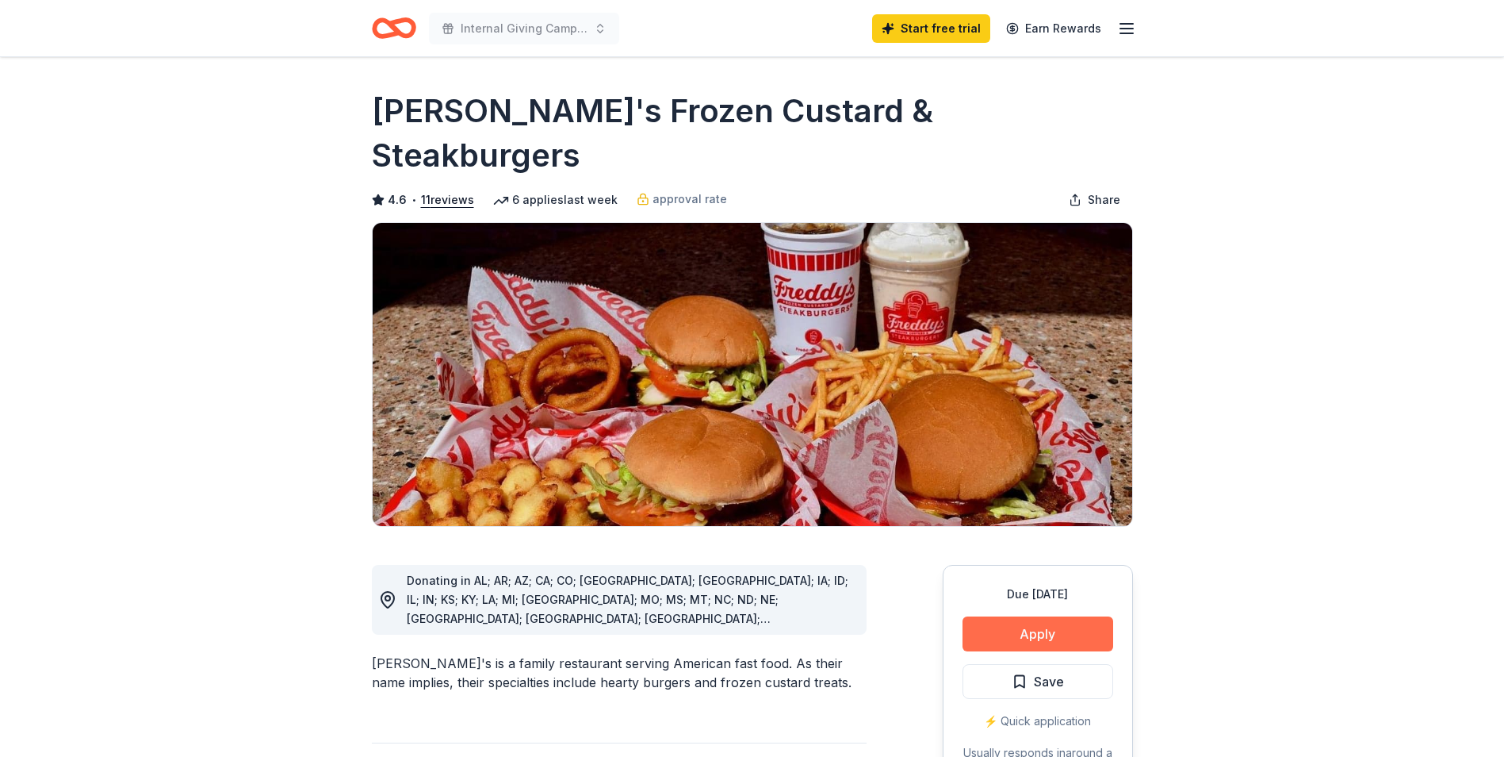
click at [1018, 616] on button "Apply" at bounding box center [1038, 633] width 151 height 35
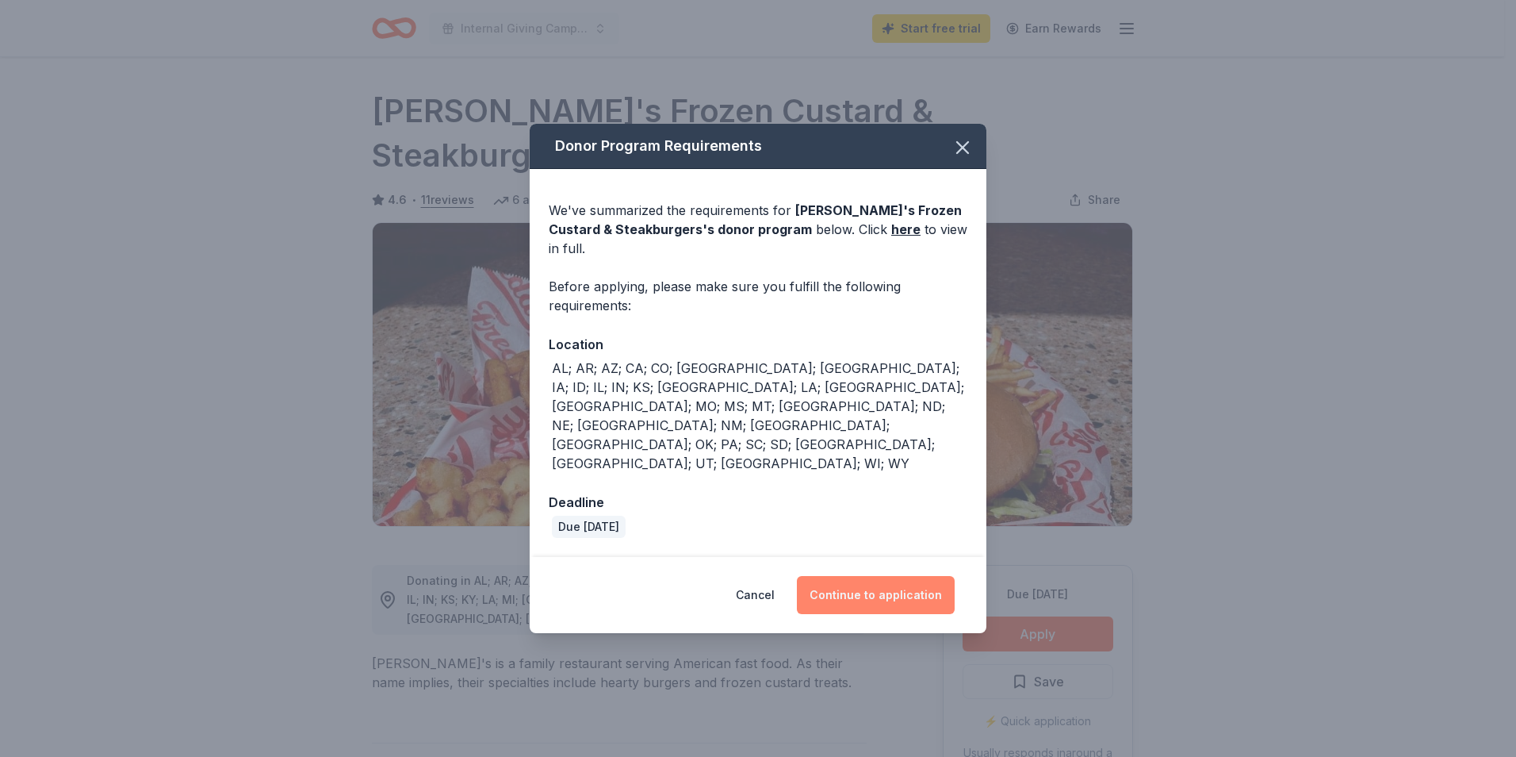
click at [922, 576] on button "Continue to application" at bounding box center [876, 595] width 158 height 38
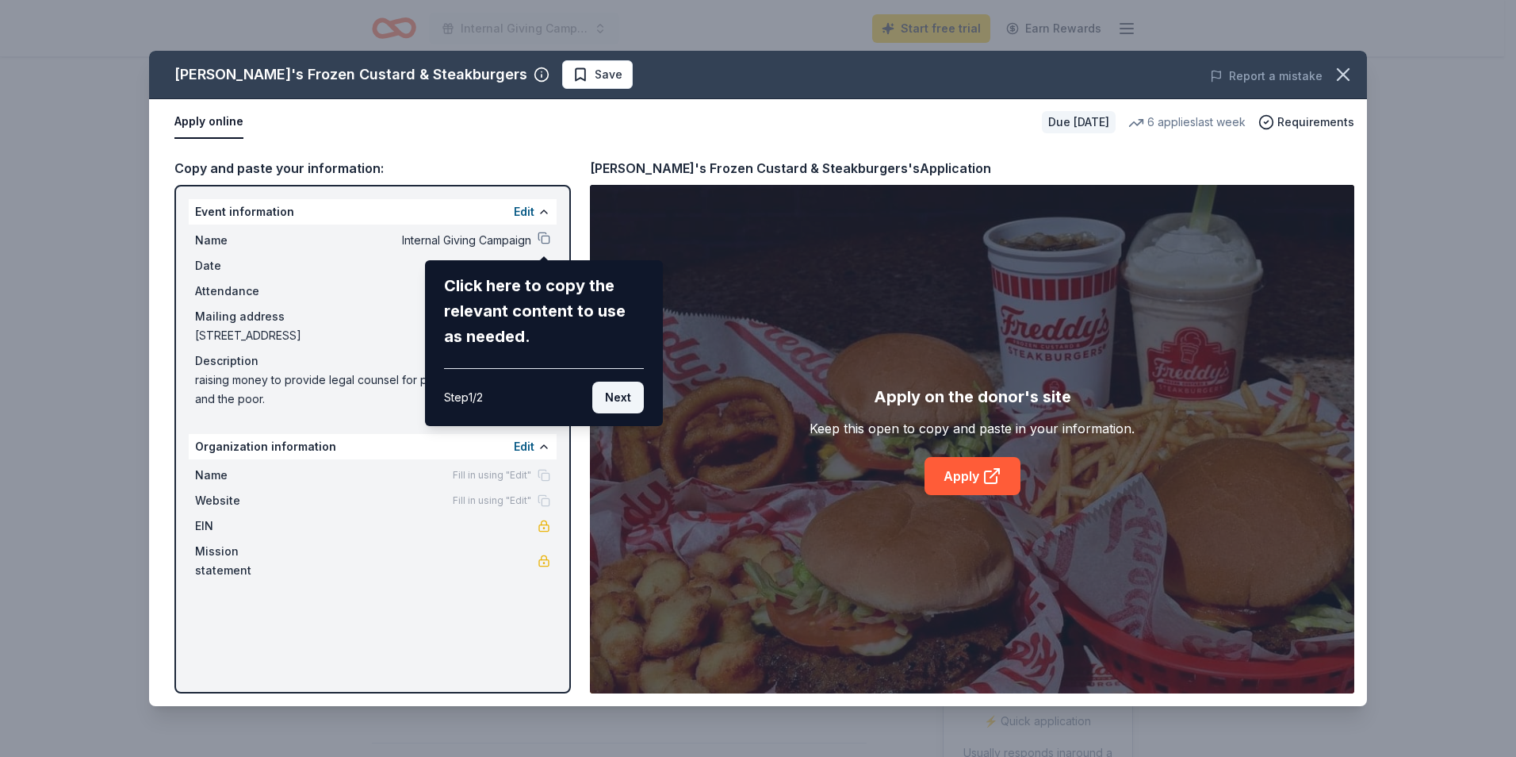
click at [615, 396] on button "Next" at bounding box center [618, 397] width 52 height 32
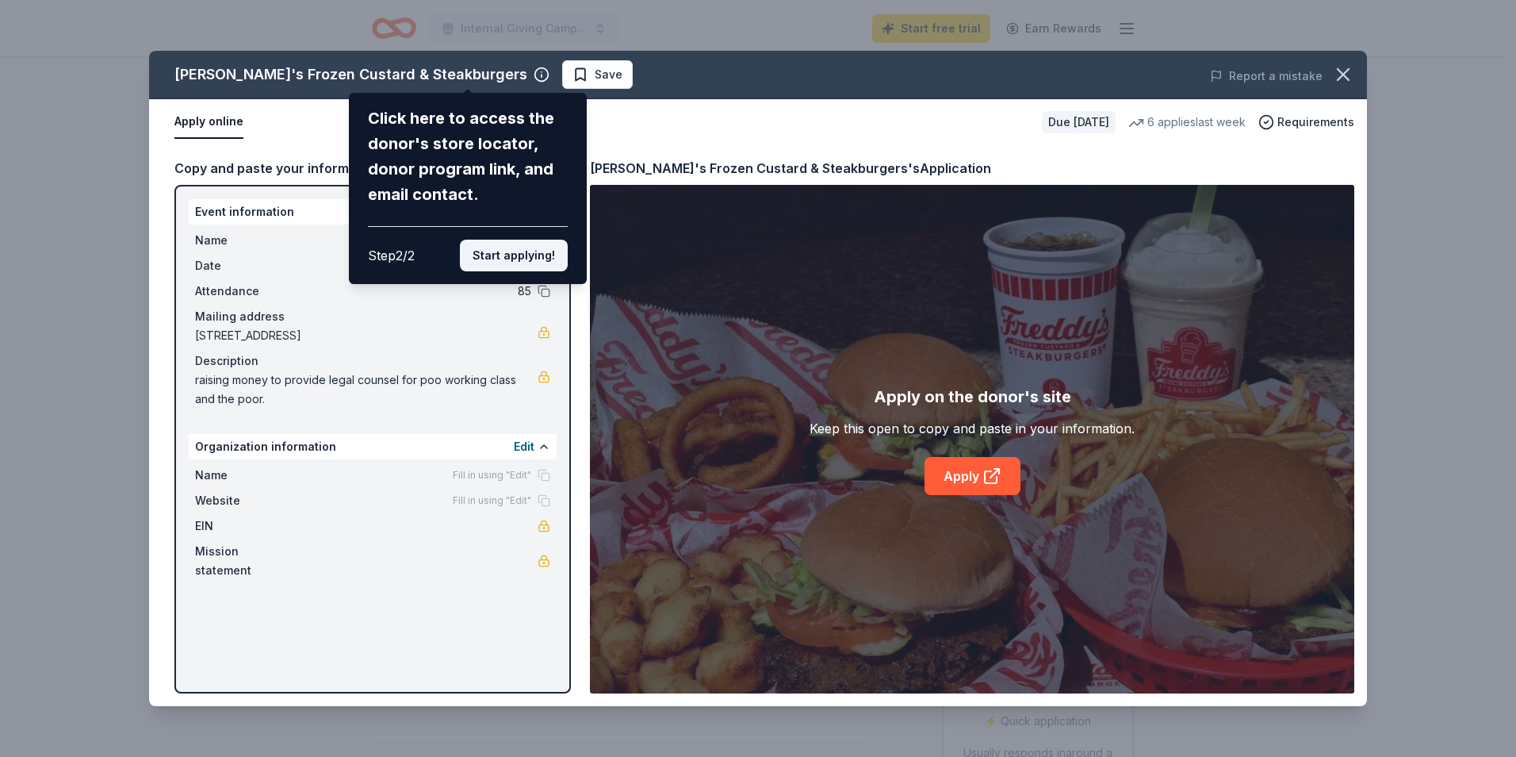
click at [512, 245] on button "Start applying!" at bounding box center [514, 256] width 108 height 32
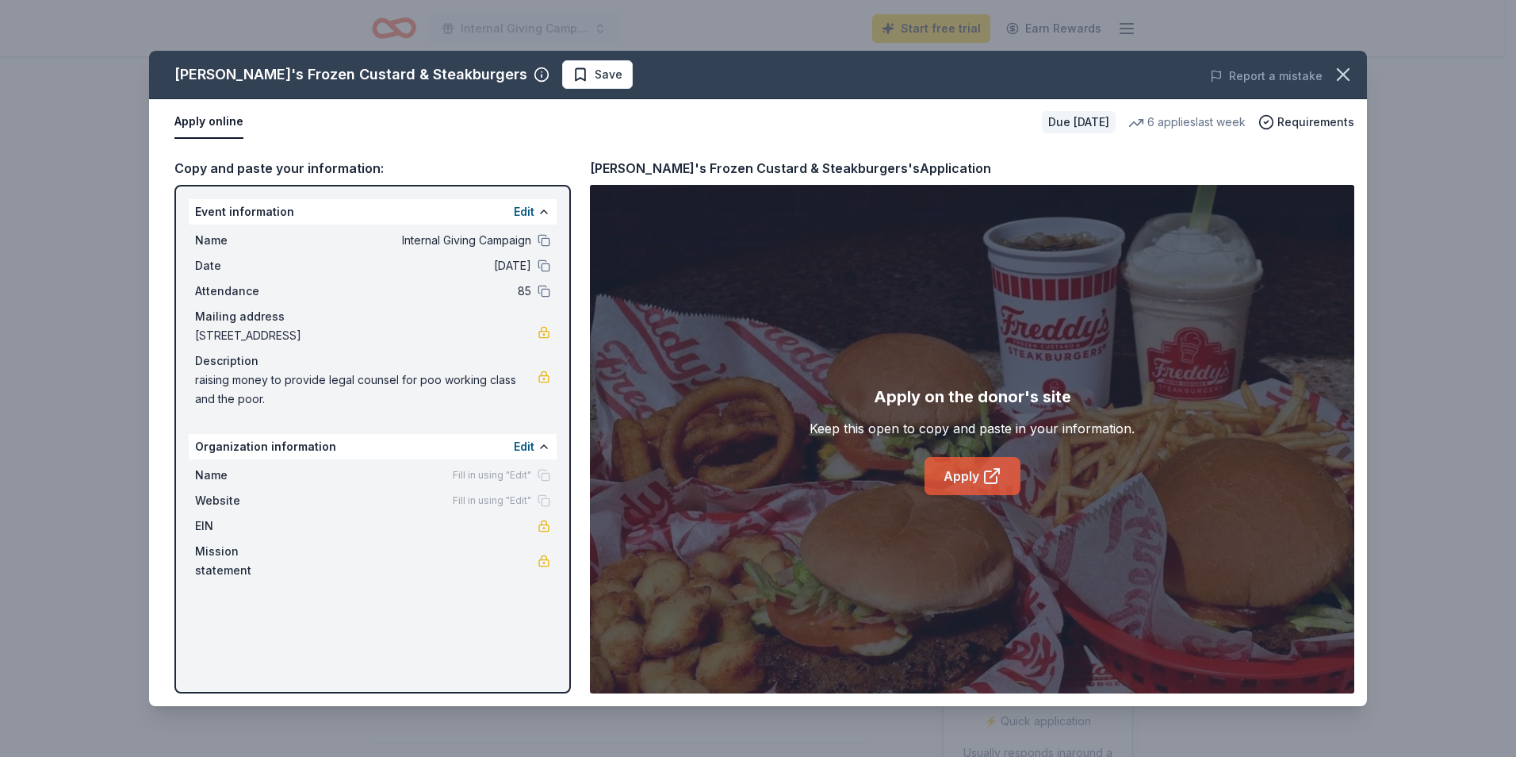
click at [983, 477] on icon at bounding box center [992, 475] width 19 height 19
